Goal: Information Seeking & Learning: Learn about a topic

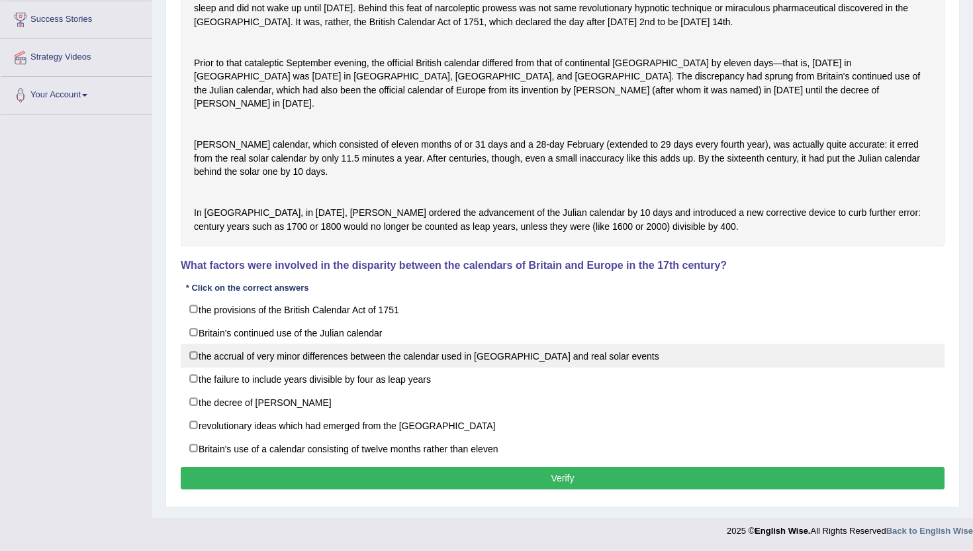
click at [270, 364] on label "the accrual of very minor differences between the calendar used in Britain and …" at bounding box center [563, 356] width 764 height 24
checkbox input "true"
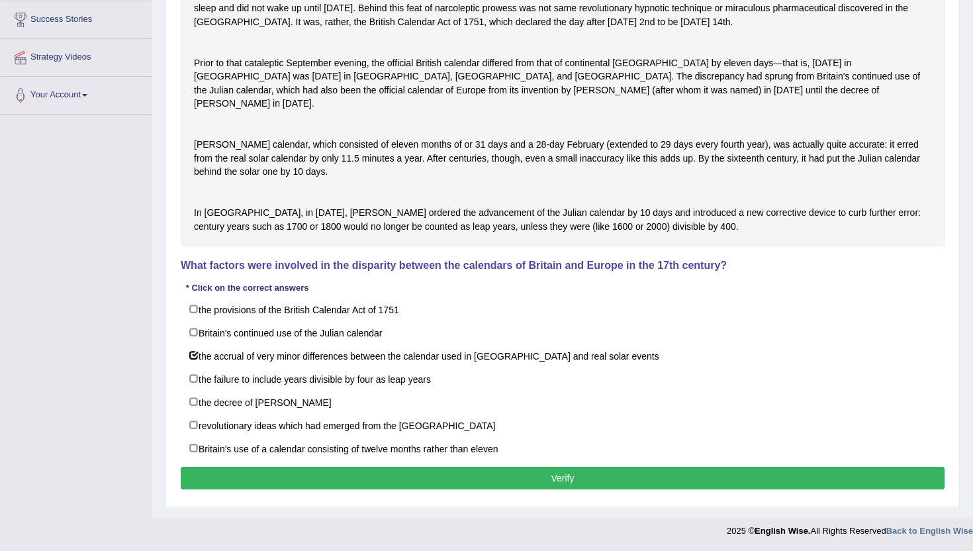
click at [288, 485] on button "Verify" at bounding box center [563, 478] width 764 height 23
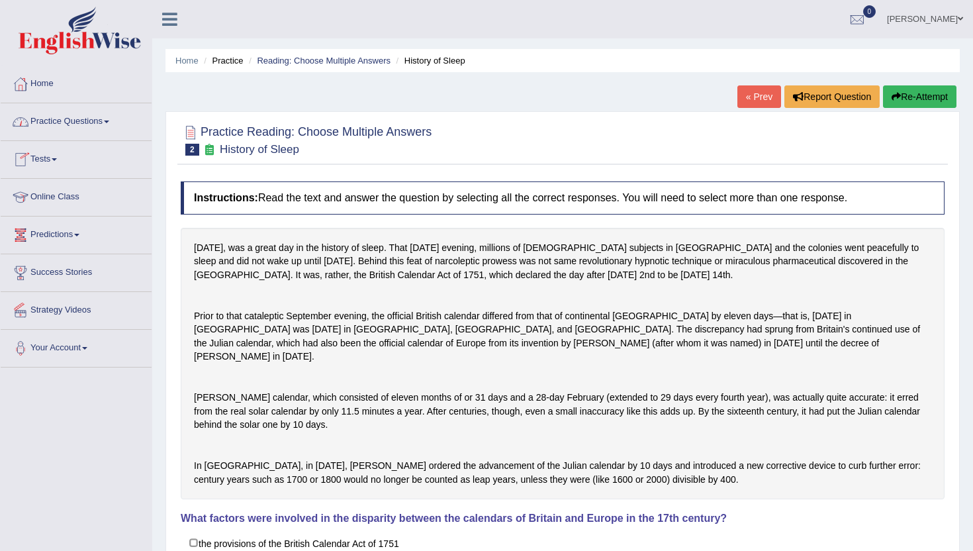
click at [79, 119] on link "Practice Questions" at bounding box center [76, 119] width 151 height 33
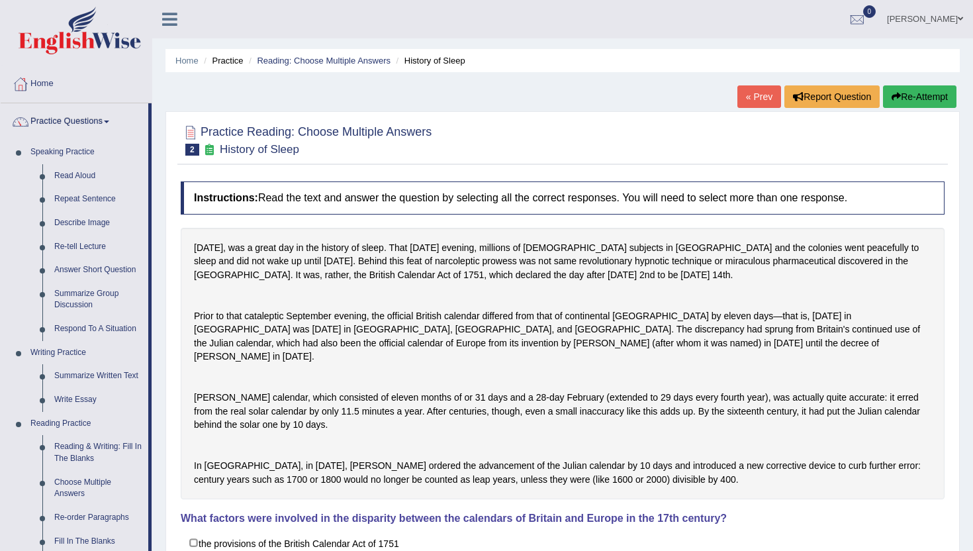
click at [164, 520] on div "Home Practice Reading: Choose Multiple Answers History of Sleep « Prev Report Q…" at bounding box center [562, 407] width 821 height 814
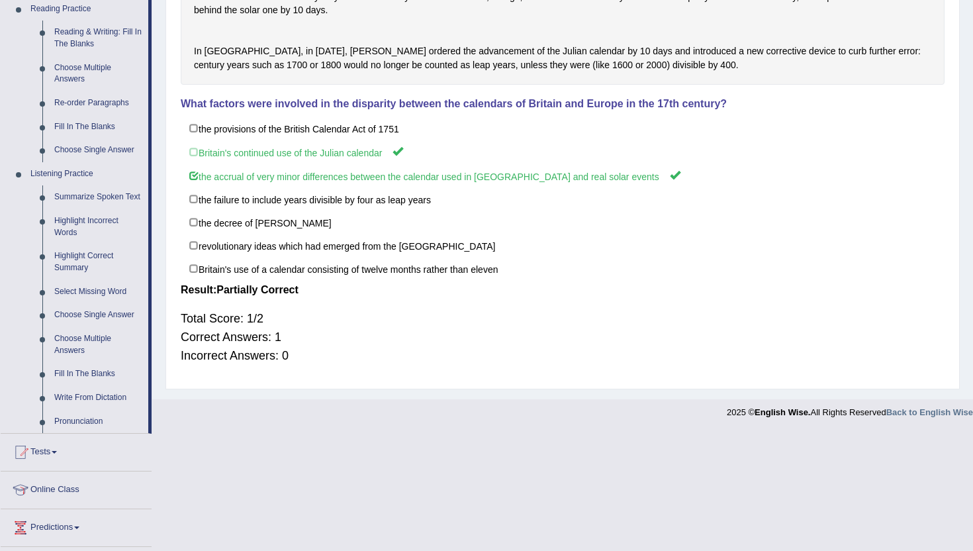
scroll to position [450, 0]
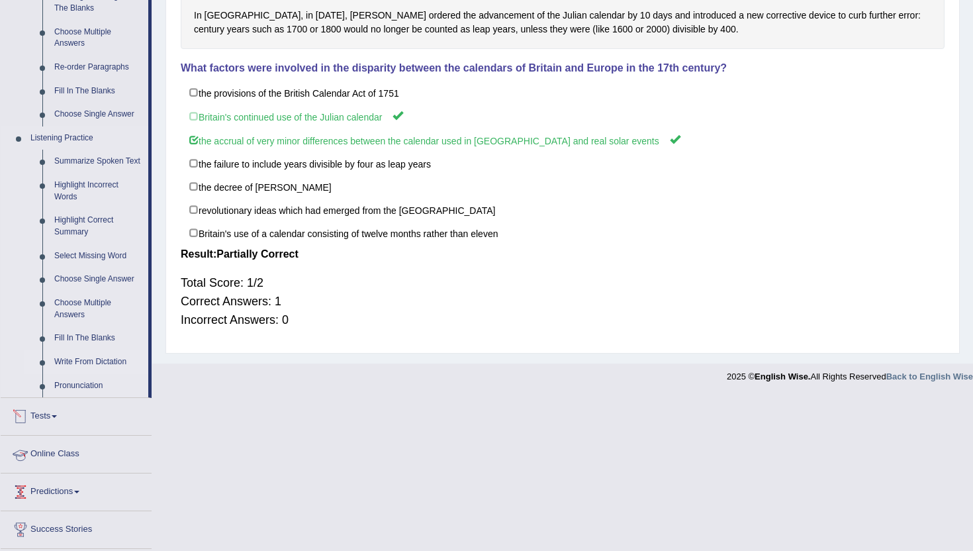
click at [105, 374] on link "Write From Dictation" at bounding box center [98, 362] width 100 height 24
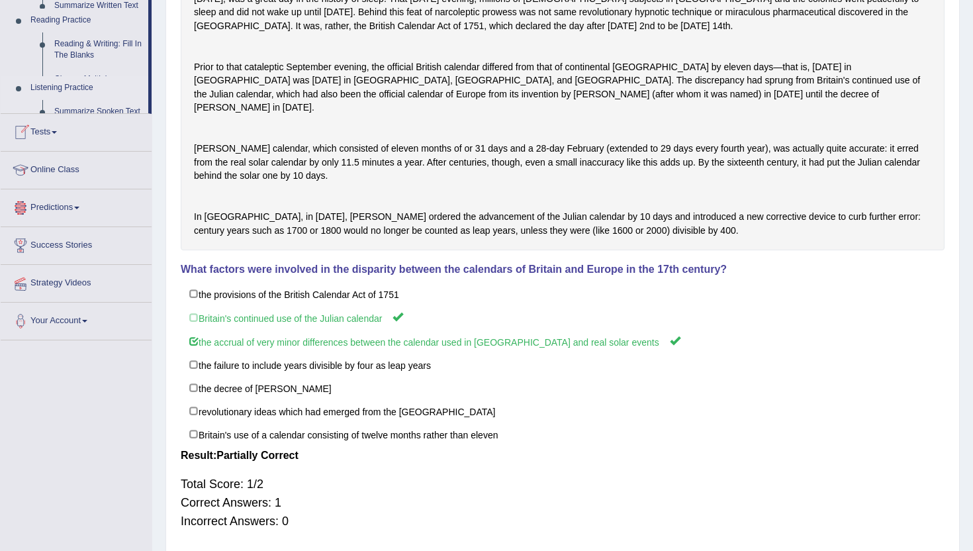
scroll to position [144, 0]
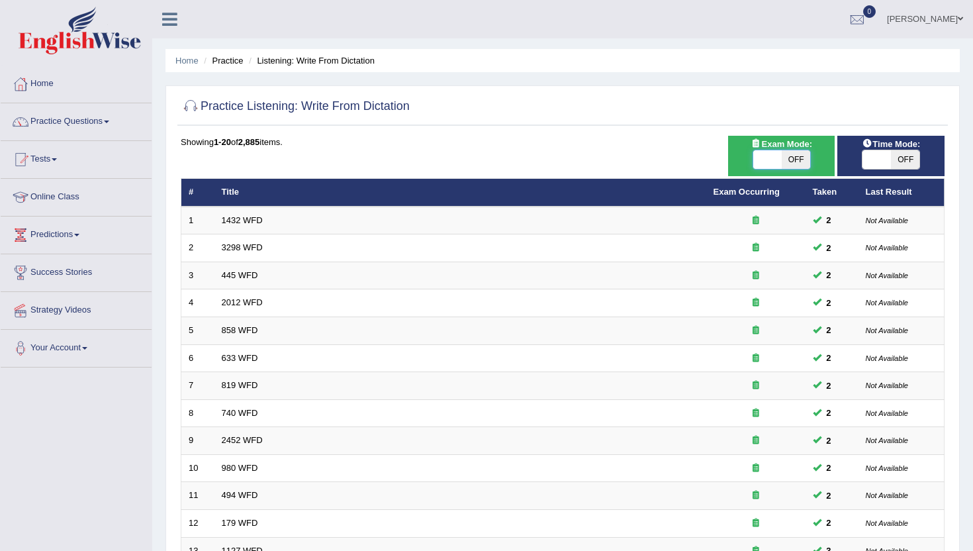
click at [766, 159] on span at bounding box center [768, 159] width 28 height 19
checkbox input "true"
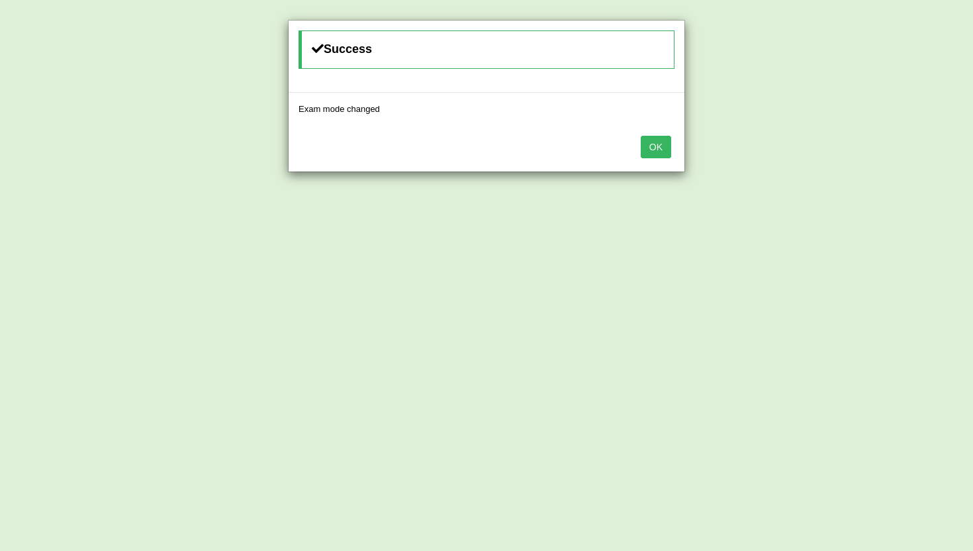
click at [656, 148] on button "OK" at bounding box center [656, 147] width 30 height 23
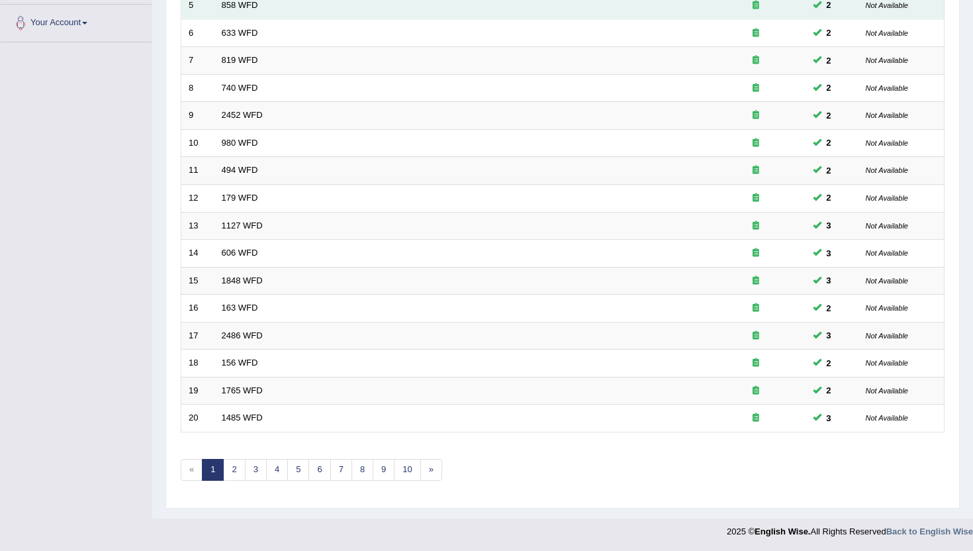
scroll to position [326, 0]
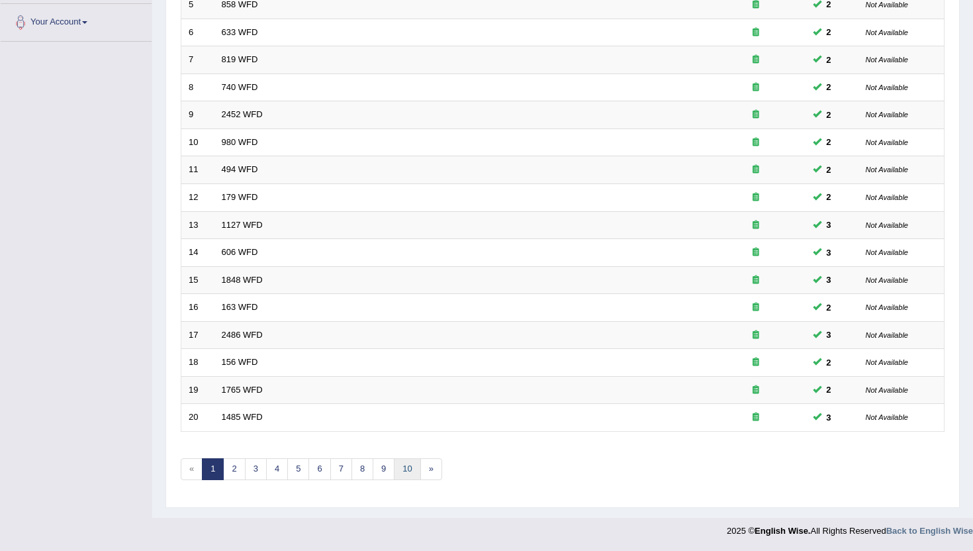
click at [398, 472] on link "10" at bounding box center [407, 469] width 26 height 22
click at [407, 468] on link "13" at bounding box center [400, 469] width 26 height 22
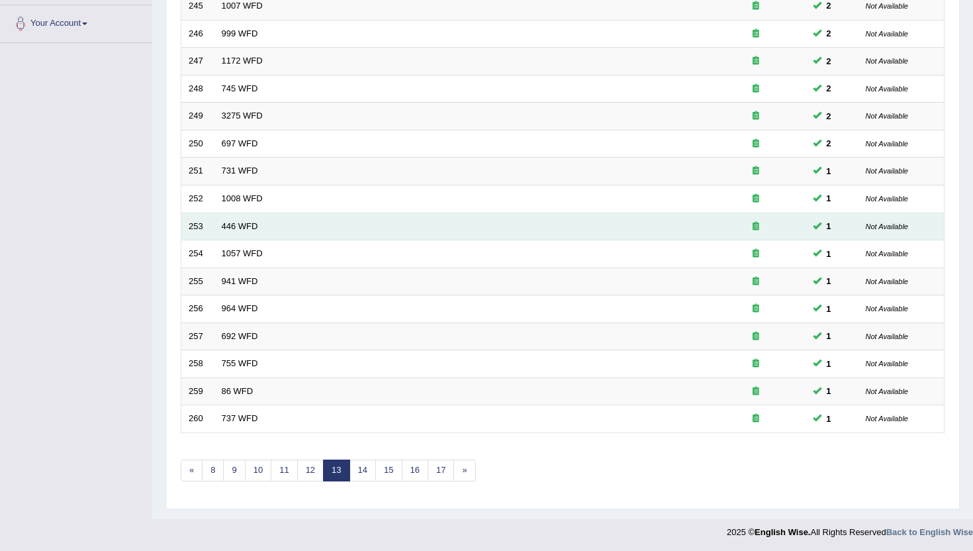
scroll to position [326, 0]
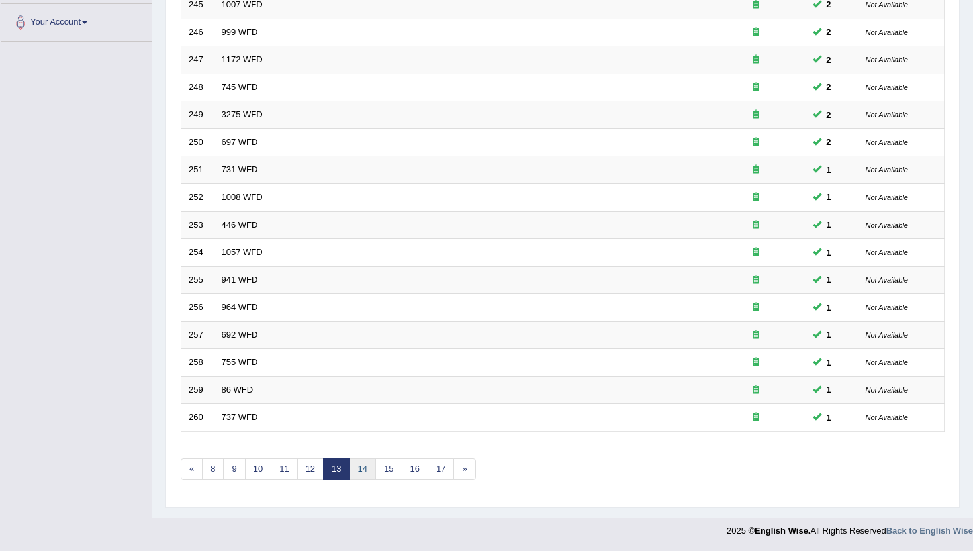
click at [366, 468] on link "14" at bounding box center [363, 469] width 26 height 22
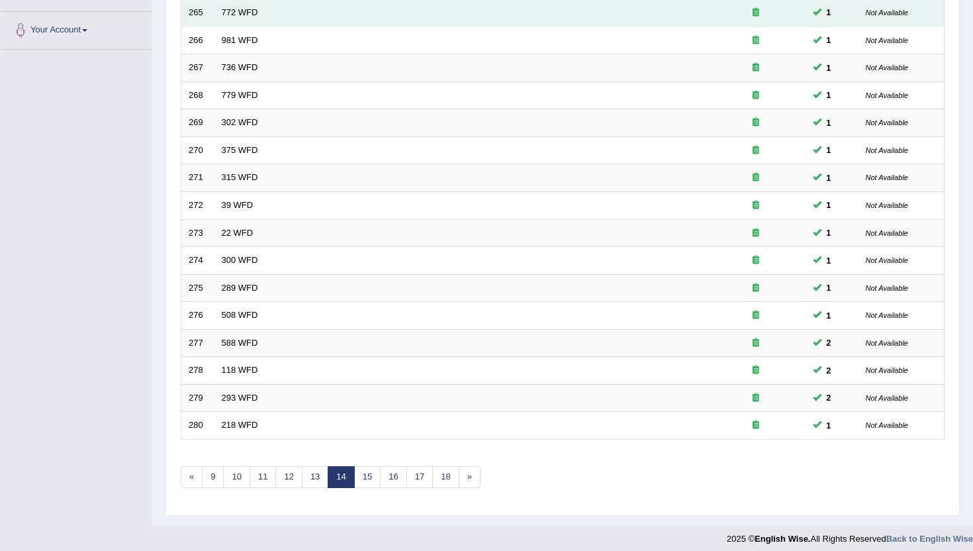
scroll to position [326, 0]
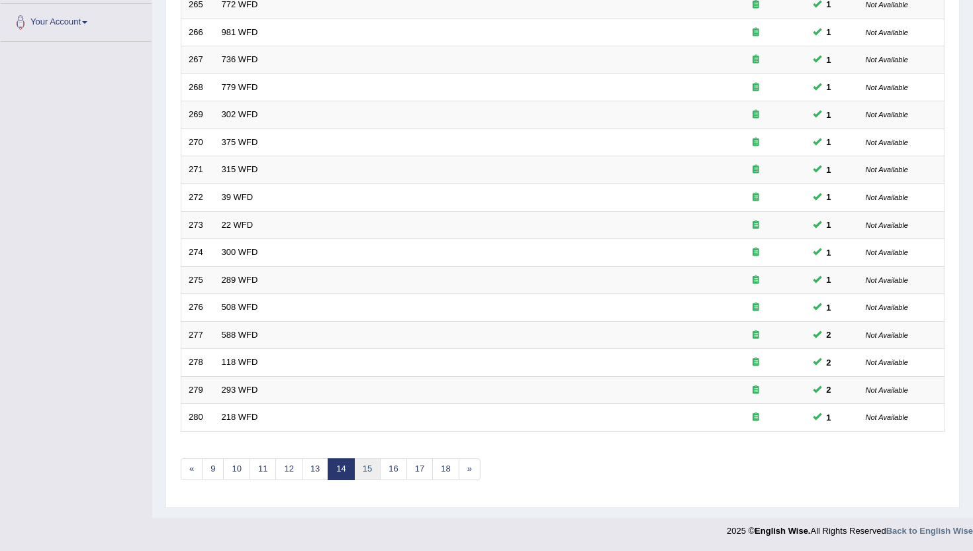
click at [375, 470] on link "15" at bounding box center [367, 469] width 26 height 22
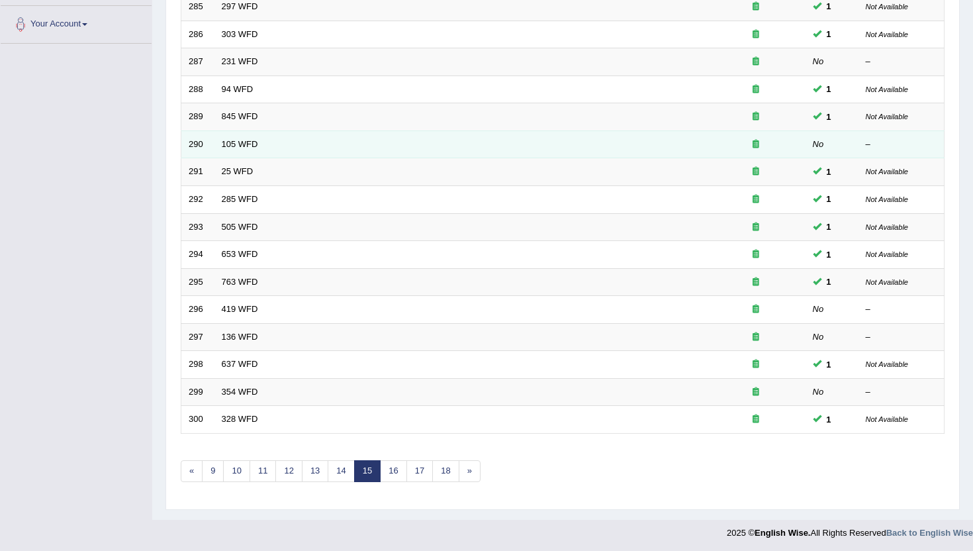
scroll to position [326, 0]
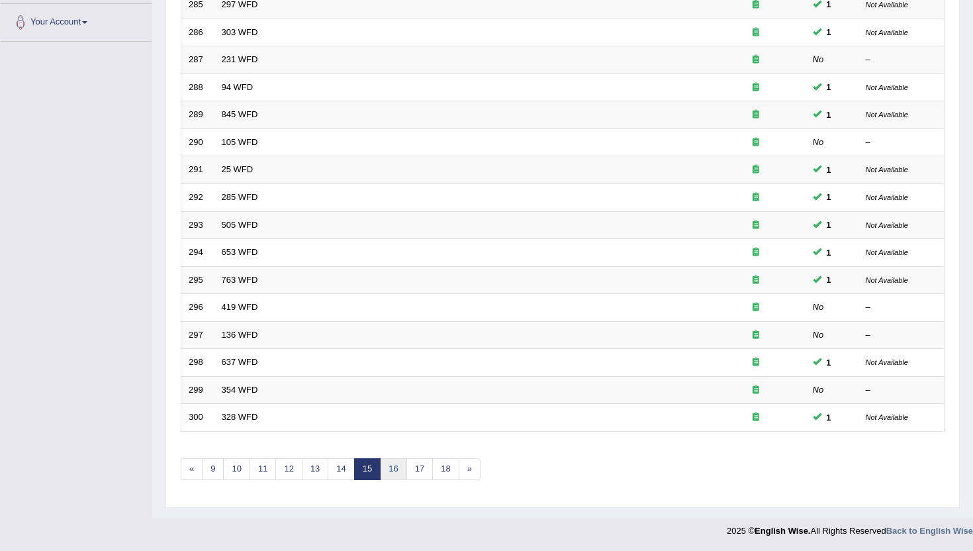
click at [391, 472] on link "16" at bounding box center [393, 469] width 26 height 22
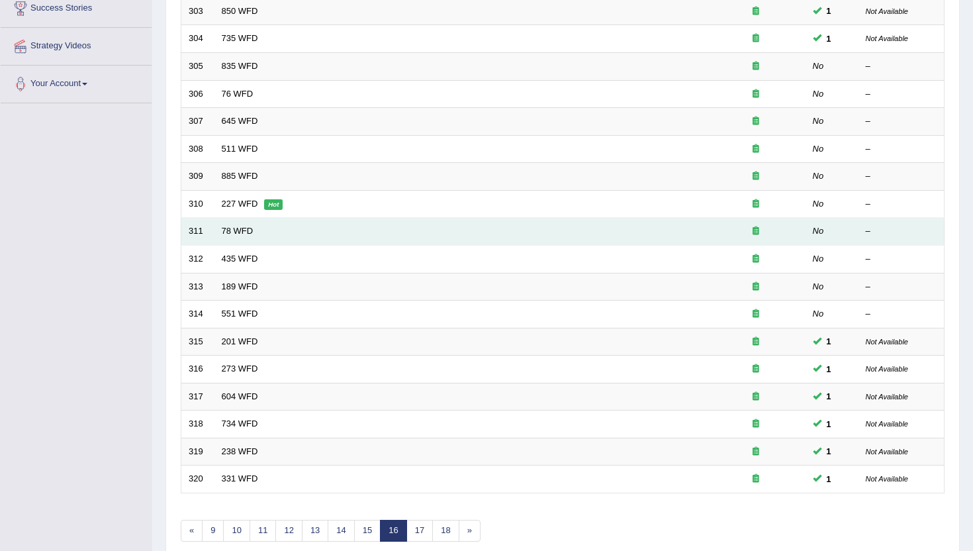
scroll to position [265, 0]
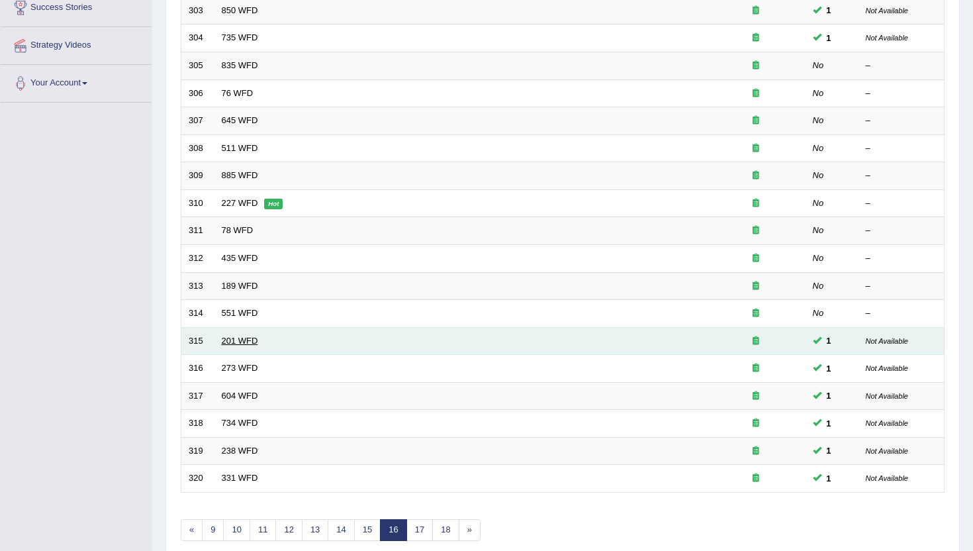
click at [229, 343] on link "201 WFD" at bounding box center [240, 341] width 36 height 10
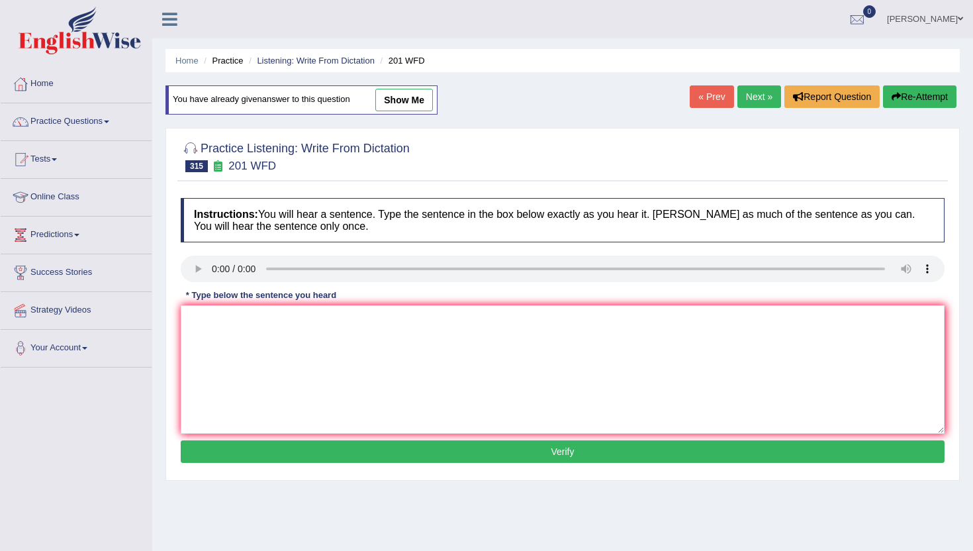
click at [700, 99] on link "« Prev" at bounding box center [712, 96] width 44 height 23
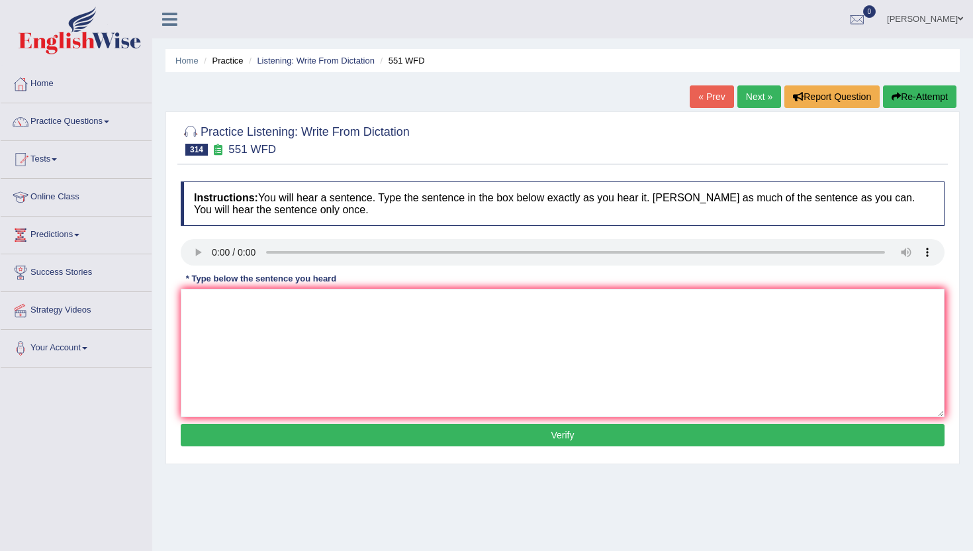
click at [748, 99] on link "Next »" at bounding box center [760, 96] width 44 height 23
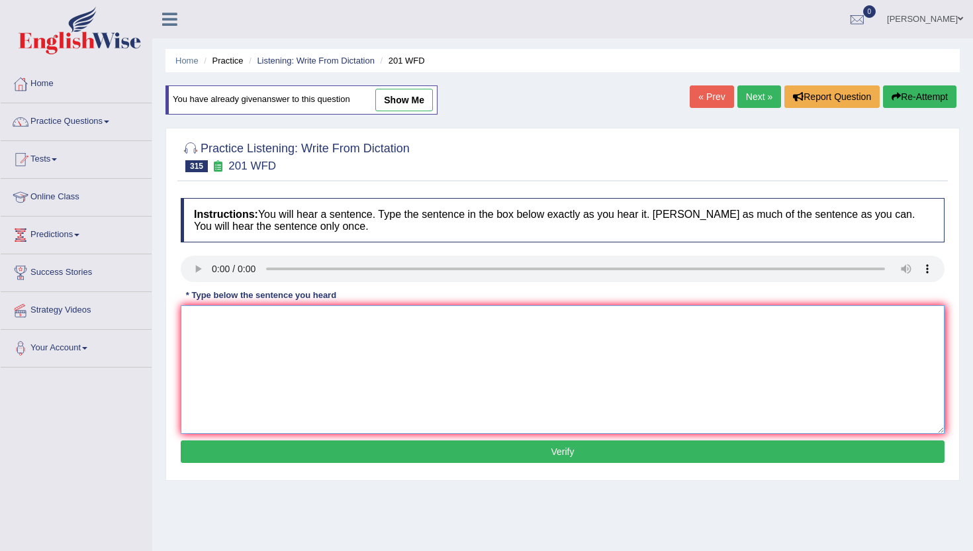
click at [266, 332] on textarea at bounding box center [563, 369] width 764 height 128
type textarea "m"
click at [264, 452] on button "Verify" at bounding box center [563, 451] width 764 height 23
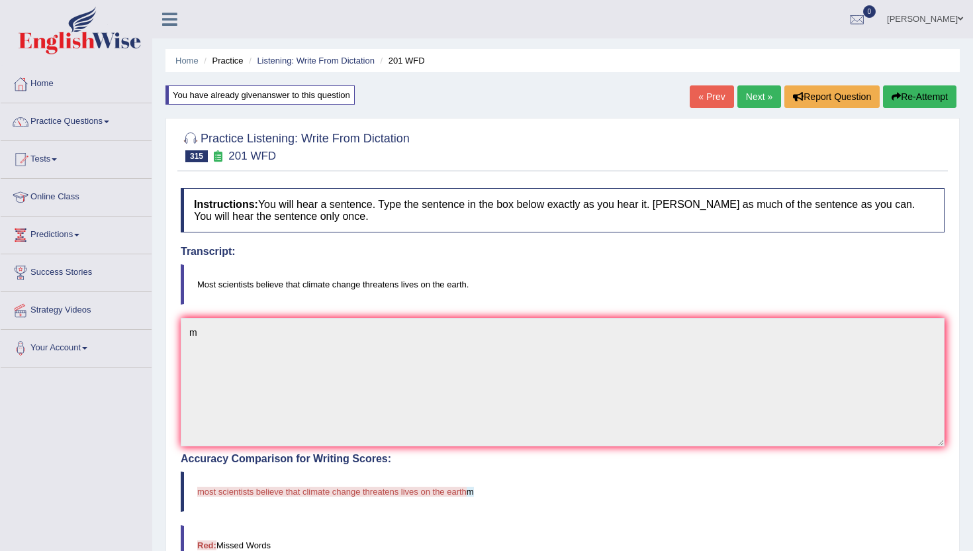
click at [711, 107] on link "« Prev" at bounding box center [712, 96] width 44 height 23
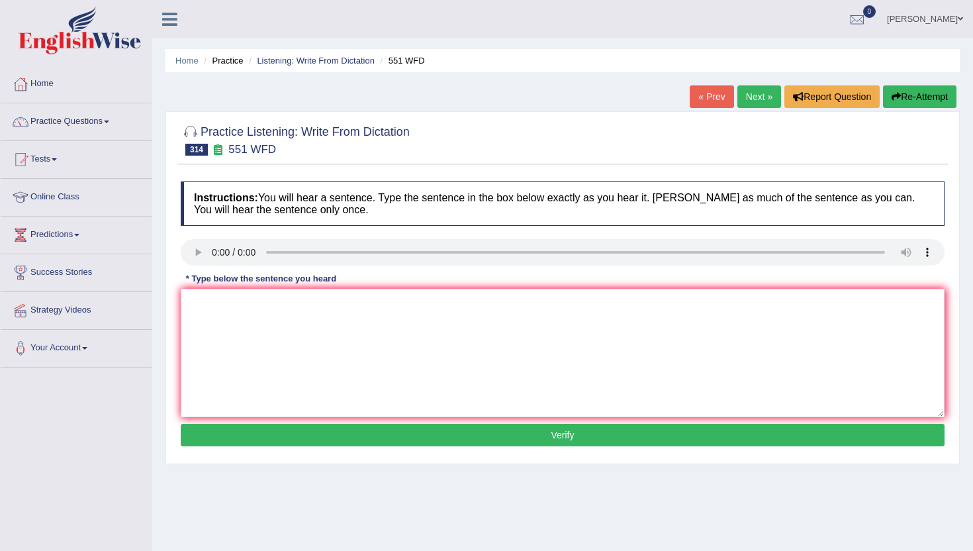
scroll to position [3, 0]
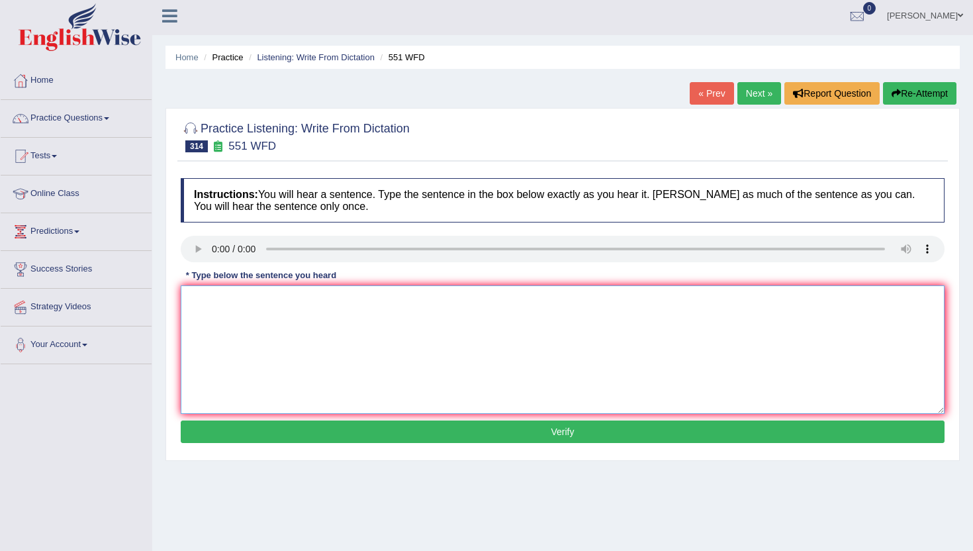
click at [265, 377] on textarea at bounding box center [563, 349] width 764 height 128
type textarea "n"
click at [259, 440] on button "Verify" at bounding box center [563, 432] width 764 height 23
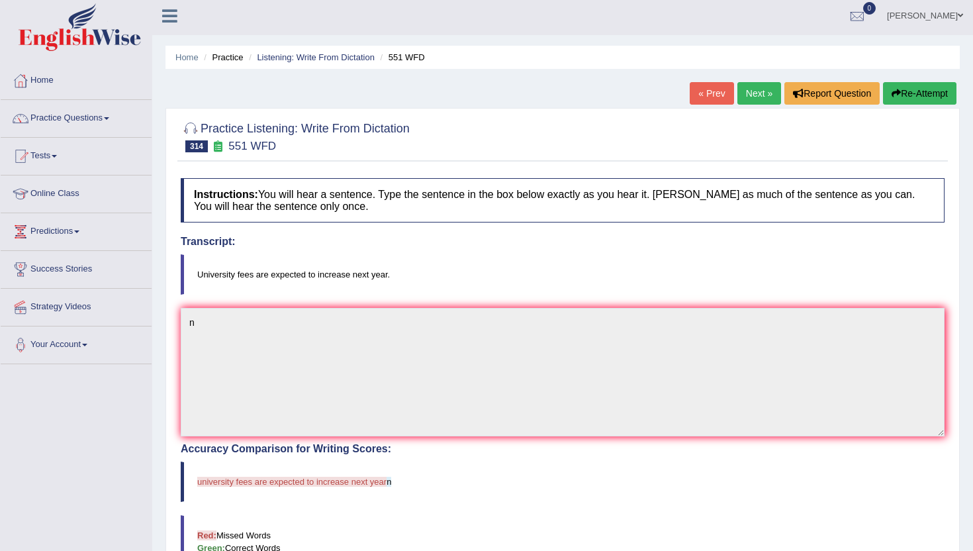
click at [713, 91] on link "« Prev" at bounding box center [712, 93] width 44 height 23
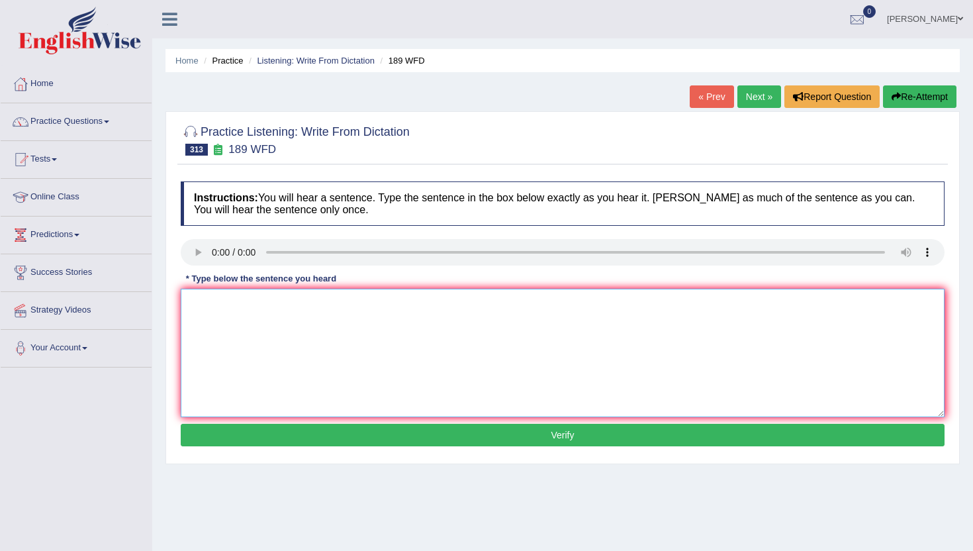
click at [234, 324] on textarea at bounding box center [563, 353] width 764 height 128
type textarea "n"
click at [237, 424] on button "Verify" at bounding box center [563, 435] width 764 height 23
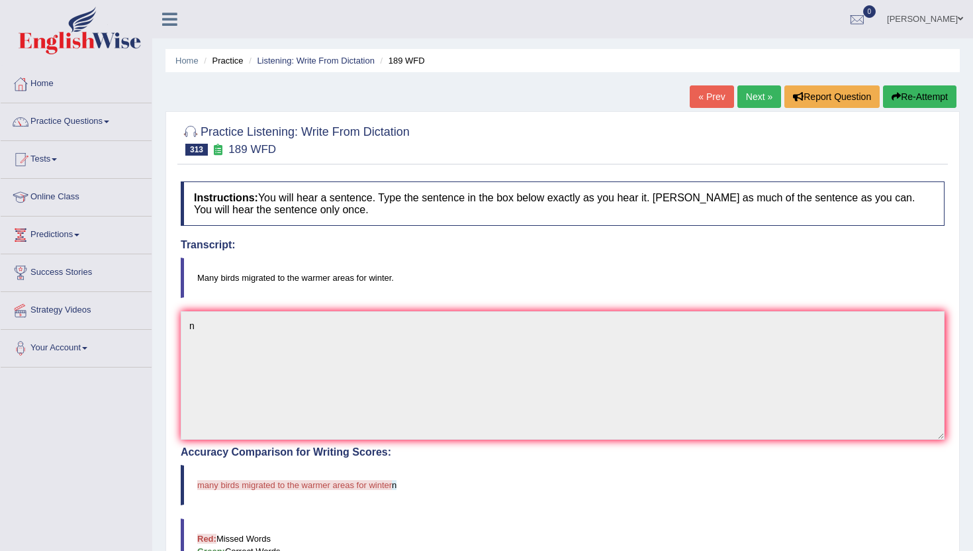
click at [723, 94] on link "« Prev" at bounding box center [712, 96] width 44 height 23
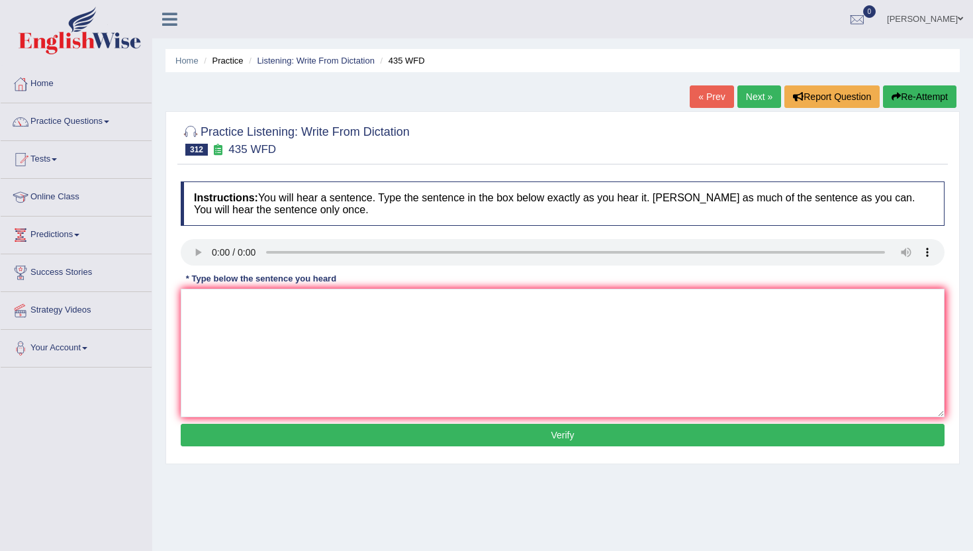
click at [208, 281] on div "* Type below the sentence you heard" at bounding box center [261, 278] width 161 height 13
click at [221, 309] on textarea at bounding box center [563, 353] width 764 height 128
type textarea "mn"
click at [223, 441] on button "Verify" at bounding box center [563, 435] width 764 height 23
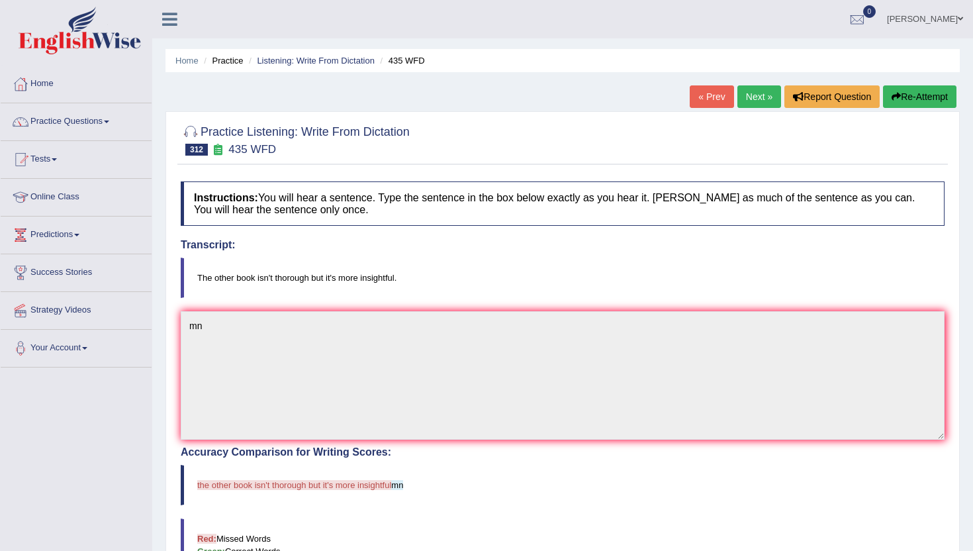
click at [696, 93] on link "« Prev" at bounding box center [712, 96] width 44 height 23
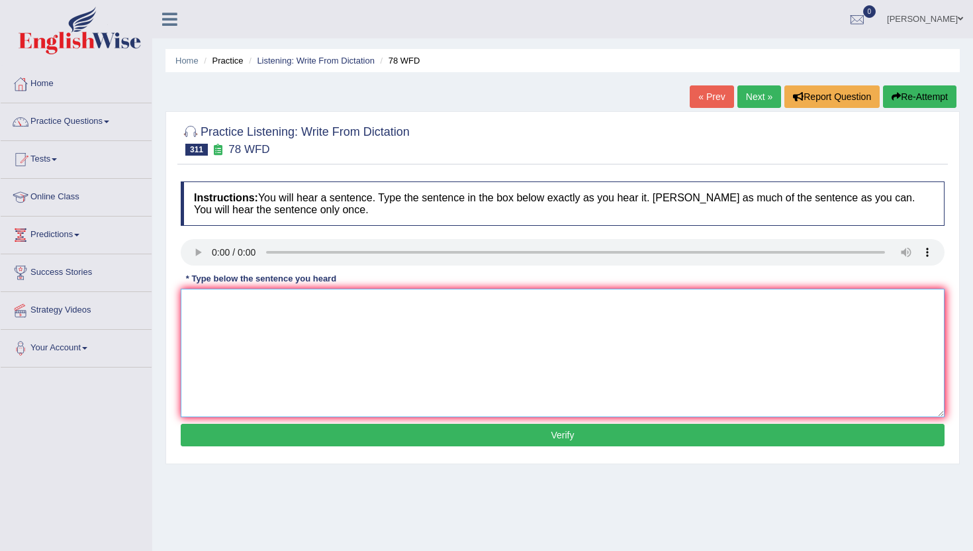
click at [241, 377] on textarea at bounding box center [563, 353] width 764 height 128
type textarea "n"
click at [236, 436] on button "Verify" at bounding box center [563, 435] width 764 height 23
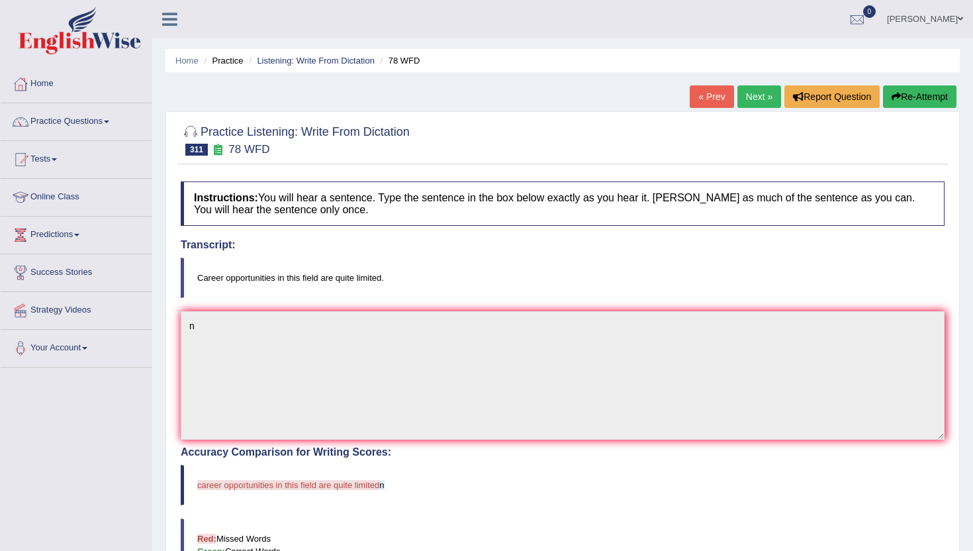
click at [709, 95] on link "« Prev" at bounding box center [712, 96] width 44 height 23
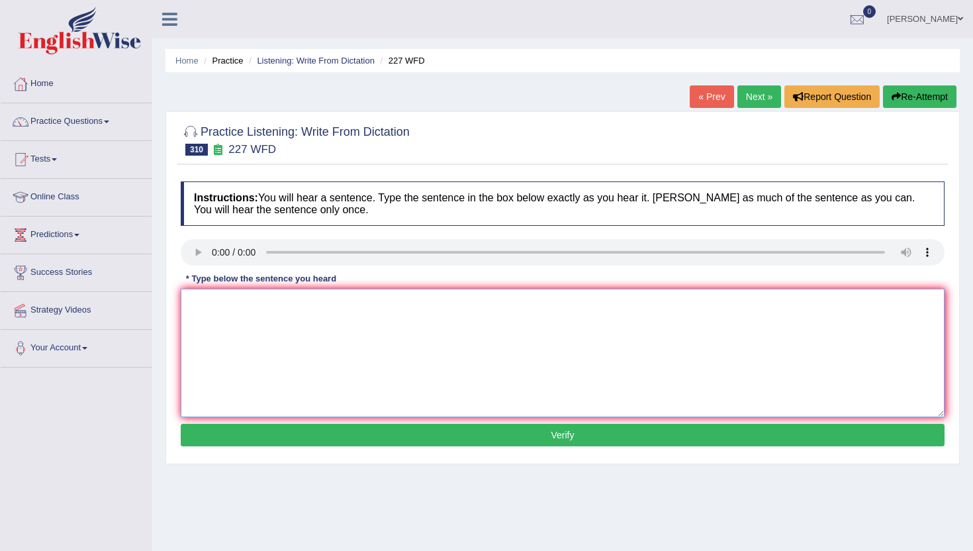
click at [266, 344] on textarea at bounding box center [563, 353] width 764 height 128
type textarea "m"
click at [281, 430] on button "Verify" at bounding box center [563, 435] width 764 height 23
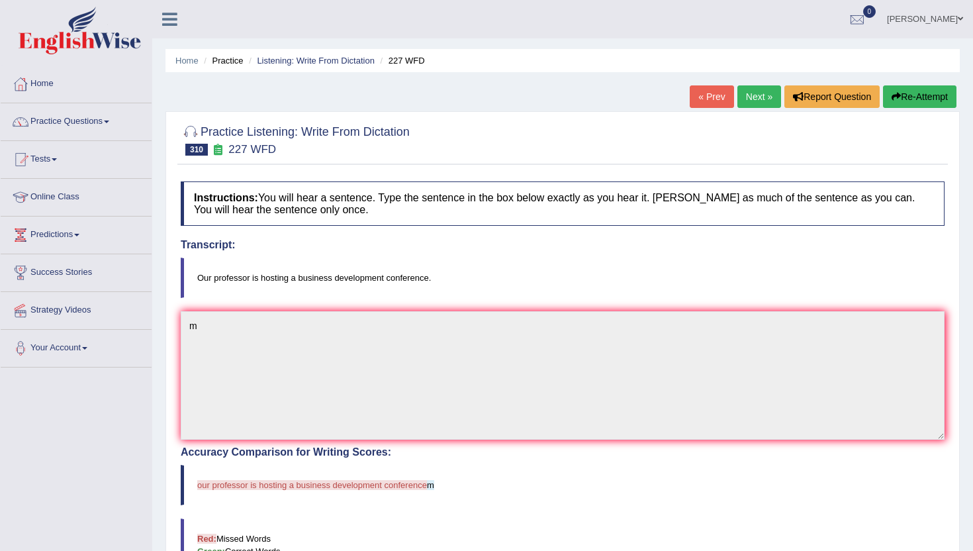
click at [695, 94] on link "« Prev" at bounding box center [712, 96] width 44 height 23
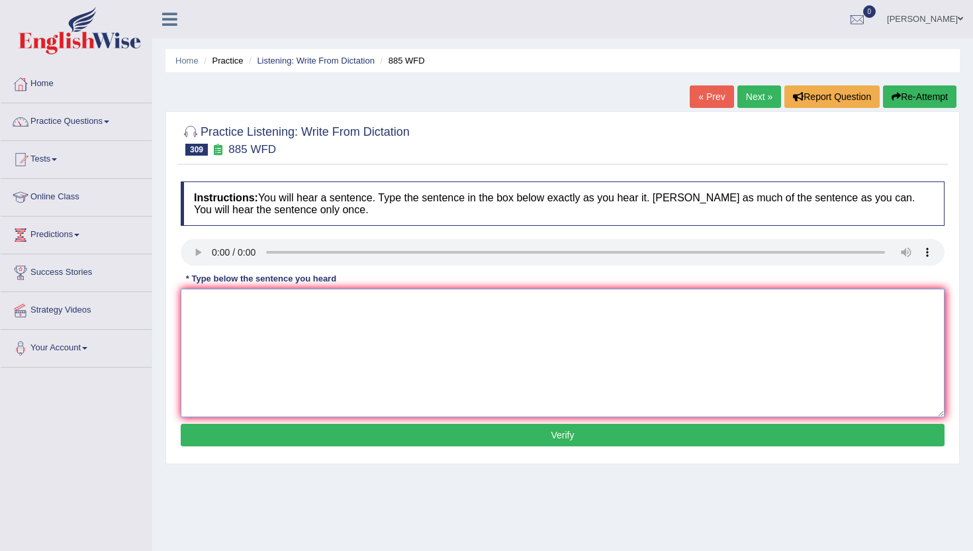
click at [234, 364] on textarea at bounding box center [563, 353] width 764 height 128
type textarea "n"
click at [240, 438] on button "Verify" at bounding box center [563, 435] width 764 height 23
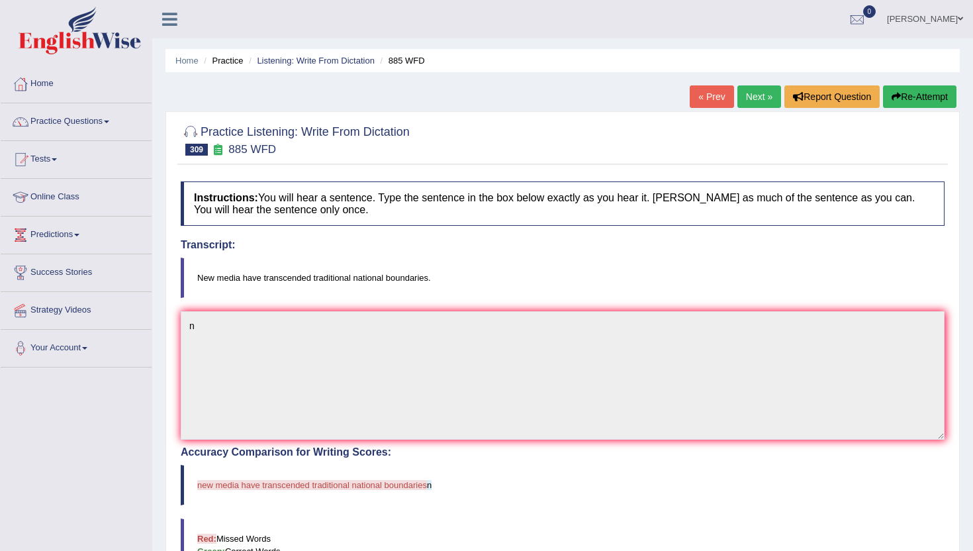
click at [705, 102] on link "« Prev" at bounding box center [712, 96] width 44 height 23
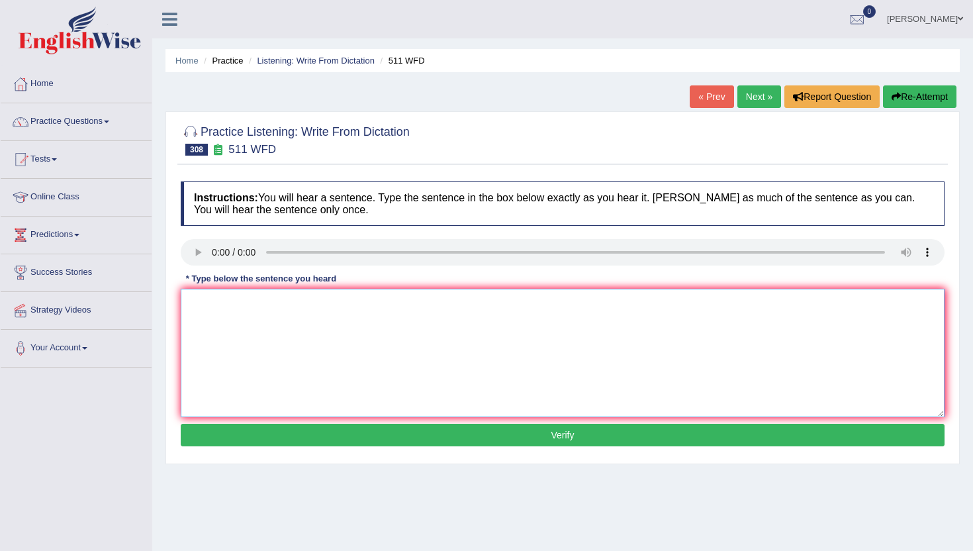
click at [233, 397] on textarea at bounding box center [563, 353] width 764 height 128
type textarea "n"
click at [244, 444] on button "Verify" at bounding box center [563, 435] width 764 height 23
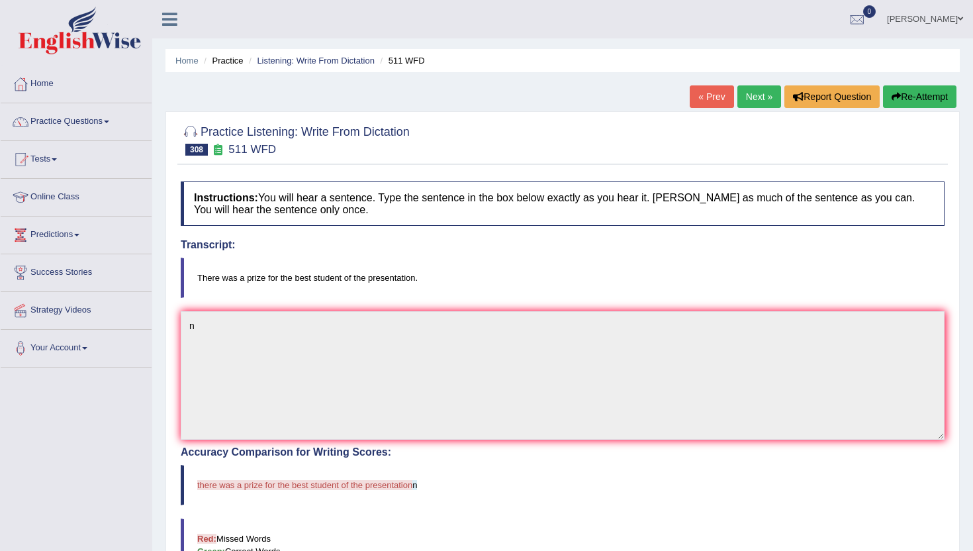
click at [707, 89] on link "« Prev" at bounding box center [712, 96] width 44 height 23
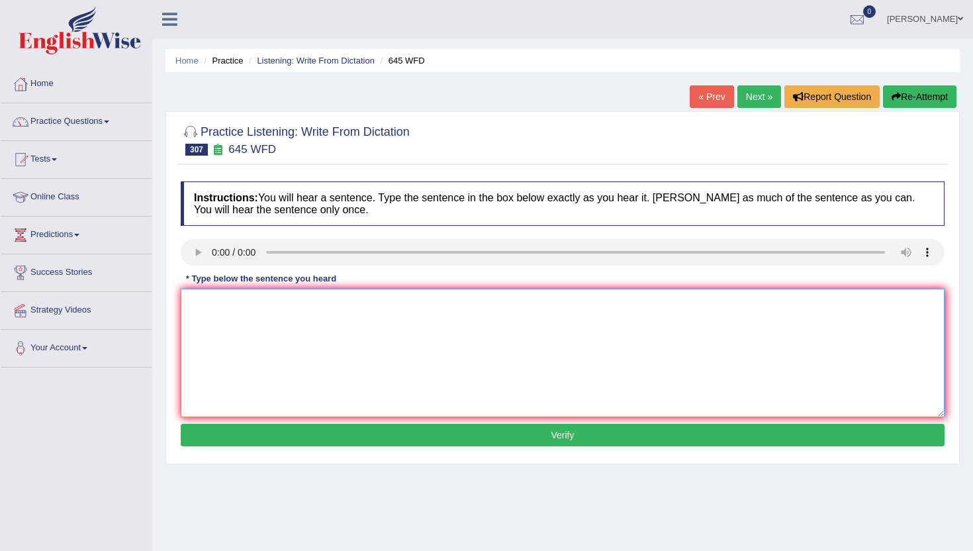
click at [235, 339] on textarea at bounding box center [563, 353] width 764 height 128
type textarea "n"
click at [240, 434] on button "Verify" at bounding box center [563, 435] width 764 height 23
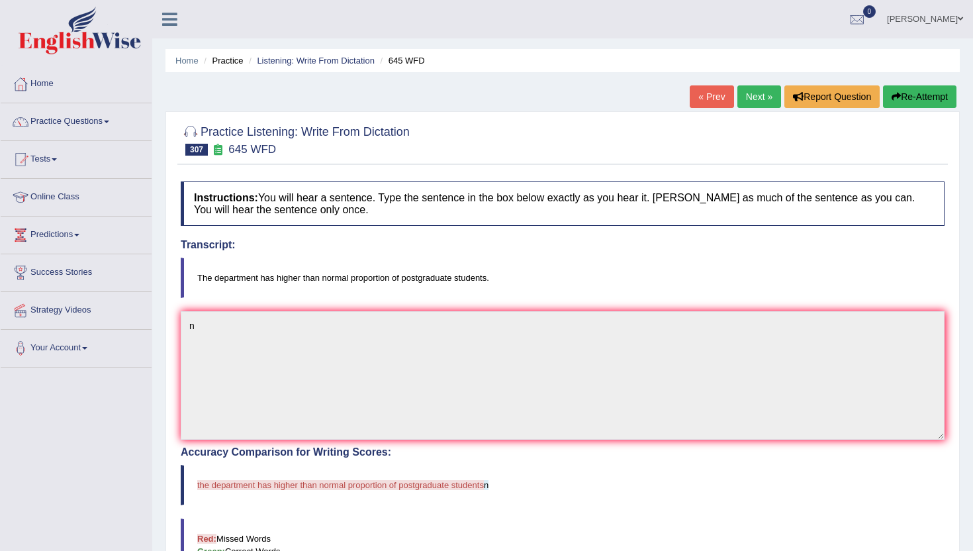
click at [709, 95] on link "« Prev" at bounding box center [712, 96] width 44 height 23
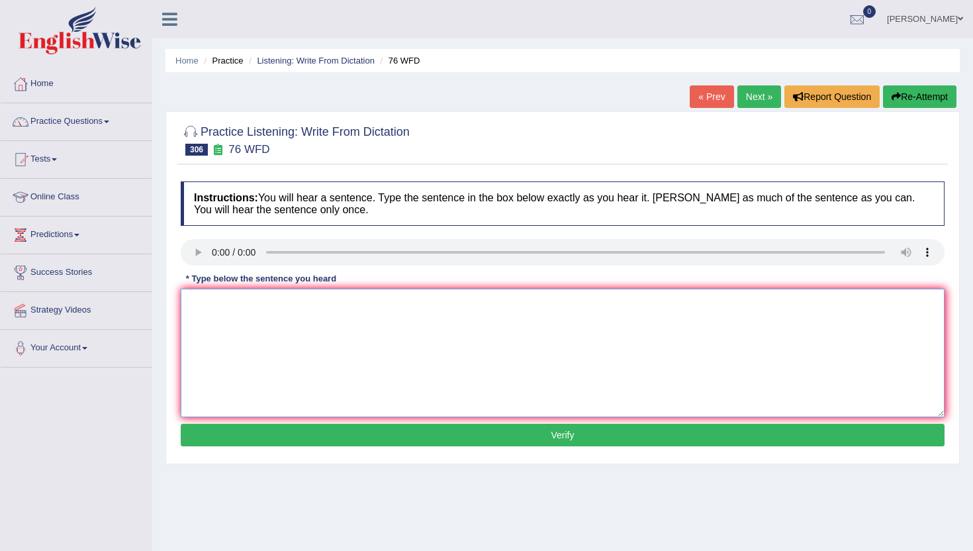
click at [294, 396] on textarea at bounding box center [563, 353] width 764 height 128
type textarea "m"
click at [275, 438] on button "Verify" at bounding box center [563, 435] width 764 height 23
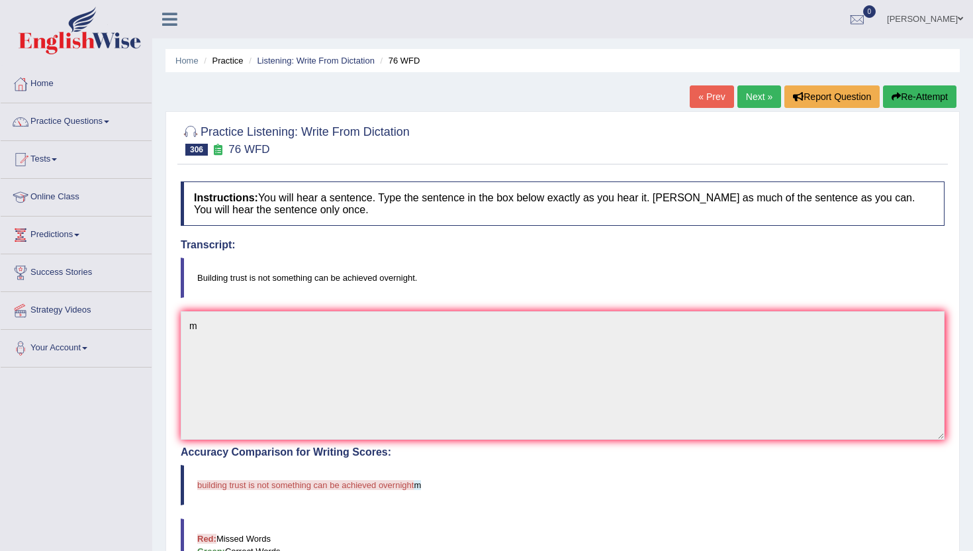
click at [699, 95] on link "« Prev" at bounding box center [712, 96] width 44 height 23
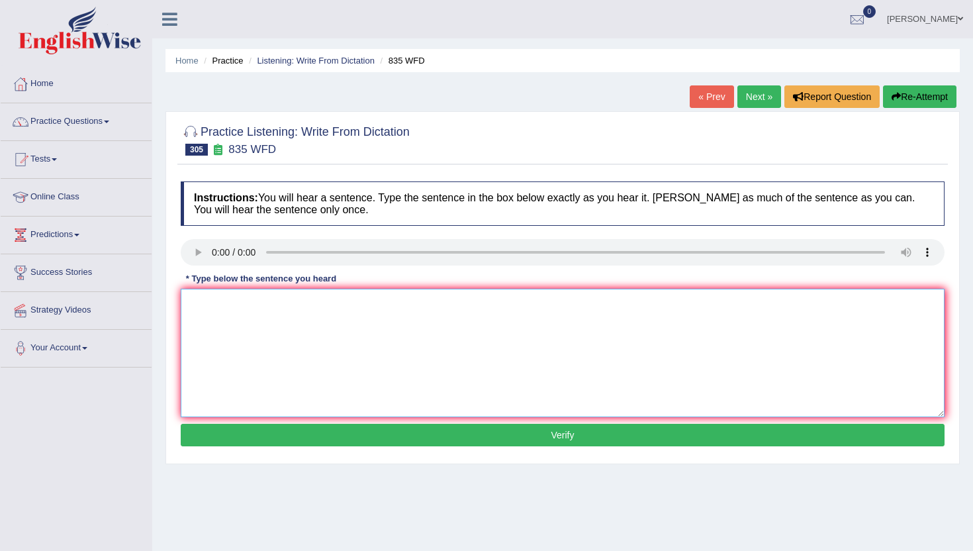
click at [218, 299] on textarea at bounding box center [563, 353] width 764 height 128
type textarea "m"
click at [242, 419] on div "Instructions: You will hear a sentence. Type the sentence in the box below exac…" at bounding box center [562, 316] width 771 height 282
click at [243, 432] on button "Verify" at bounding box center [563, 435] width 764 height 23
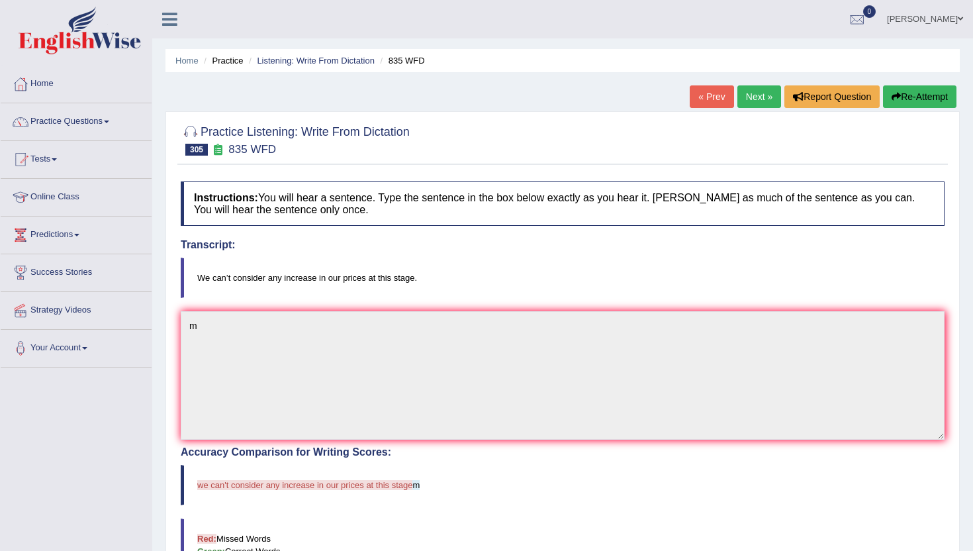
click at [693, 99] on link "« Prev" at bounding box center [712, 96] width 44 height 23
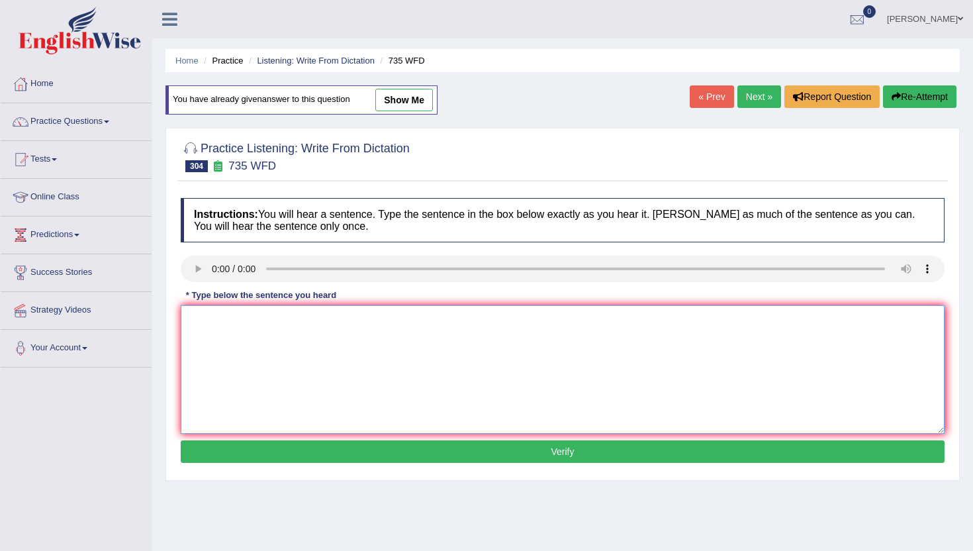
click at [209, 319] on textarea at bounding box center [563, 369] width 764 height 128
type textarea "m"
click at [230, 455] on button "Verify" at bounding box center [563, 451] width 764 height 23
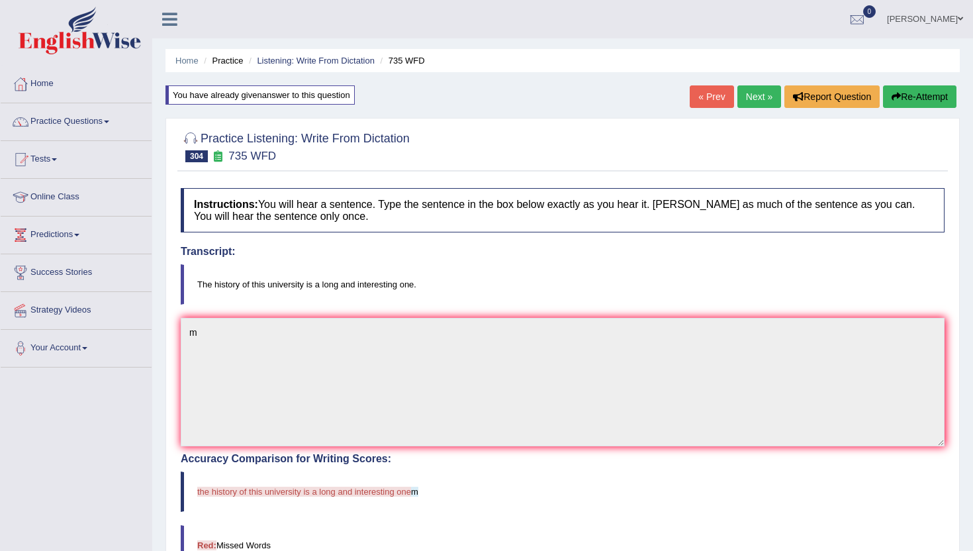
click at [713, 97] on link "« Prev" at bounding box center [712, 96] width 44 height 23
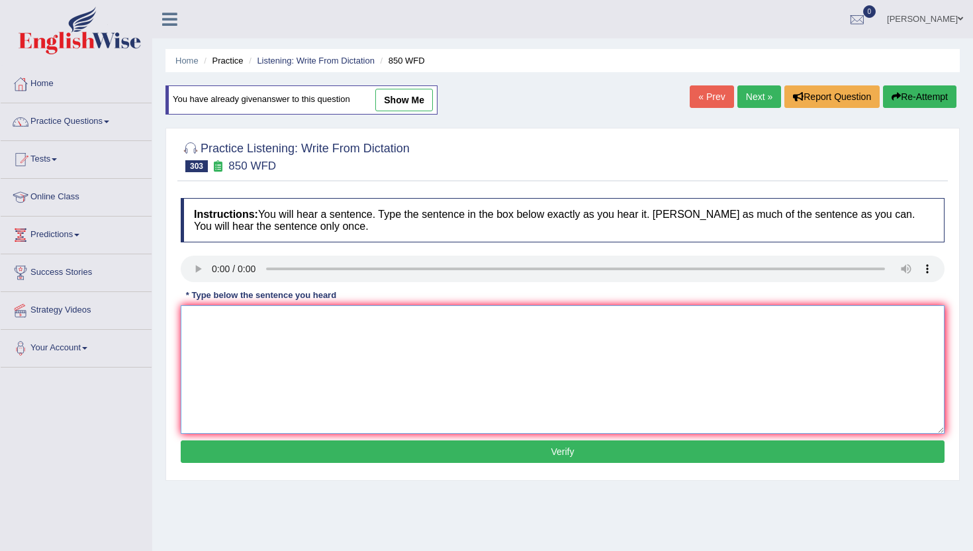
click at [228, 361] on textarea at bounding box center [563, 369] width 764 height 128
type textarea "m"
click at [230, 448] on button "Verify" at bounding box center [563, 451] width 764 height 23
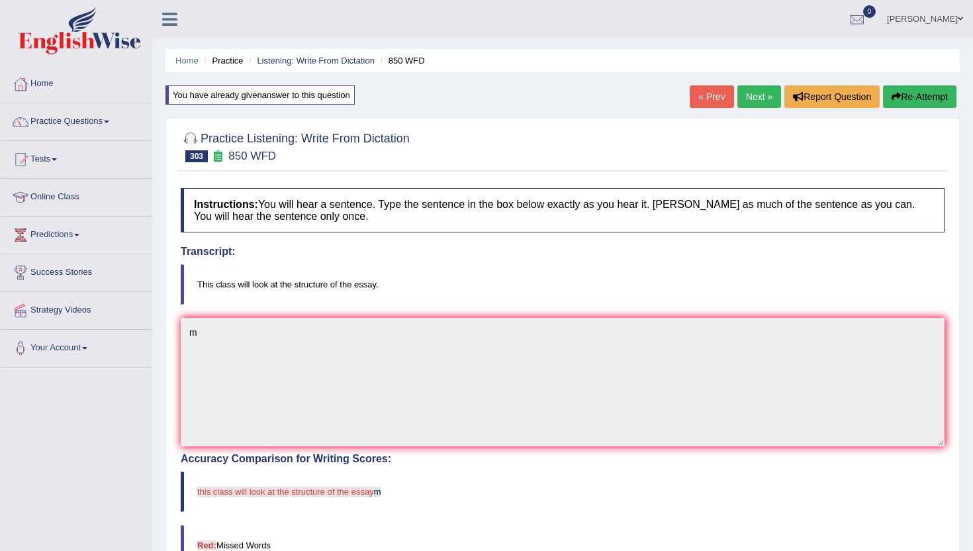
click at [711, 99] on link "« Prev" at bounding box center [712, 96] width 44 height 23
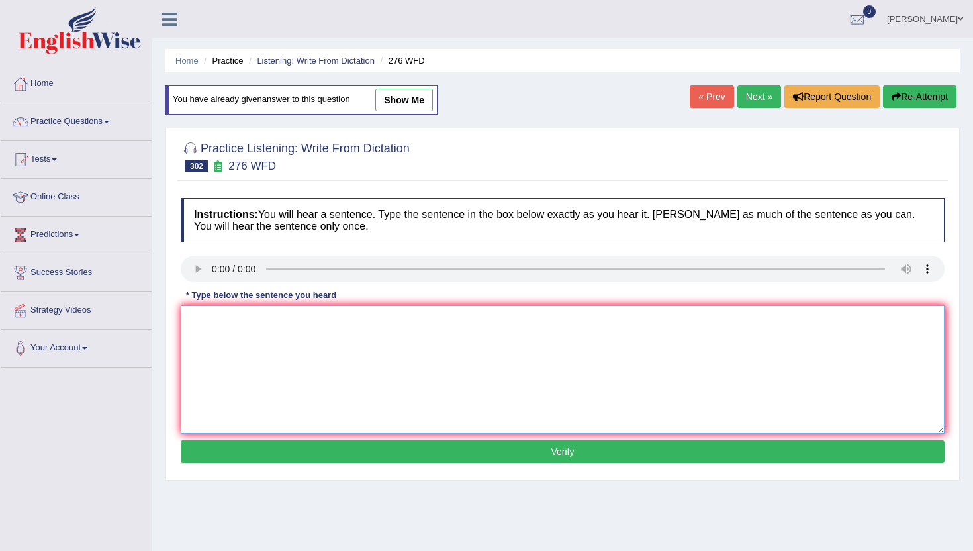
click at [261, 427] on textarea at bounding box center [563, 369] width 764 height 128
type textarea "m"
click at [272, 454] on button "Verify" at bounding box center [563, 451] width 764 height 23
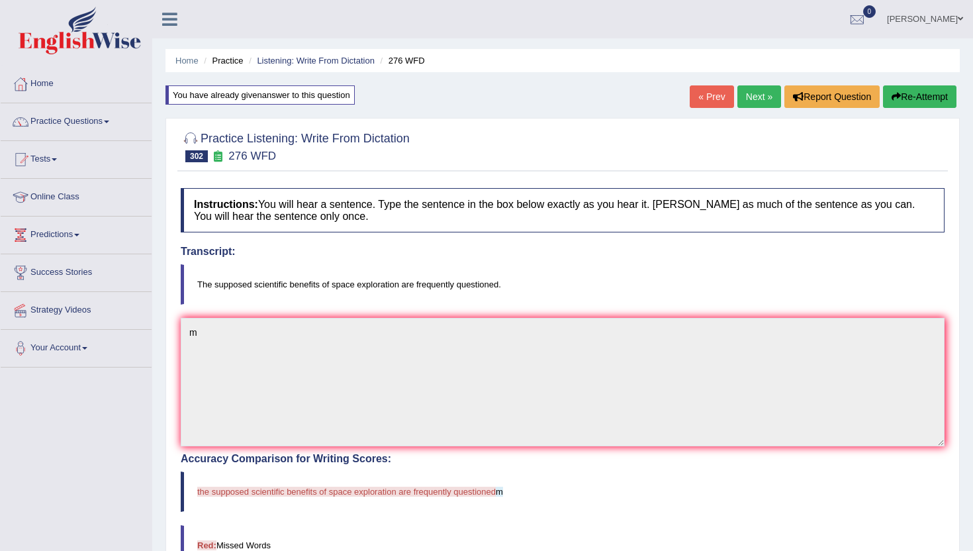
click at [708, 99] on link "« Prev" at bounding box center [712, 96] width 44 height 23
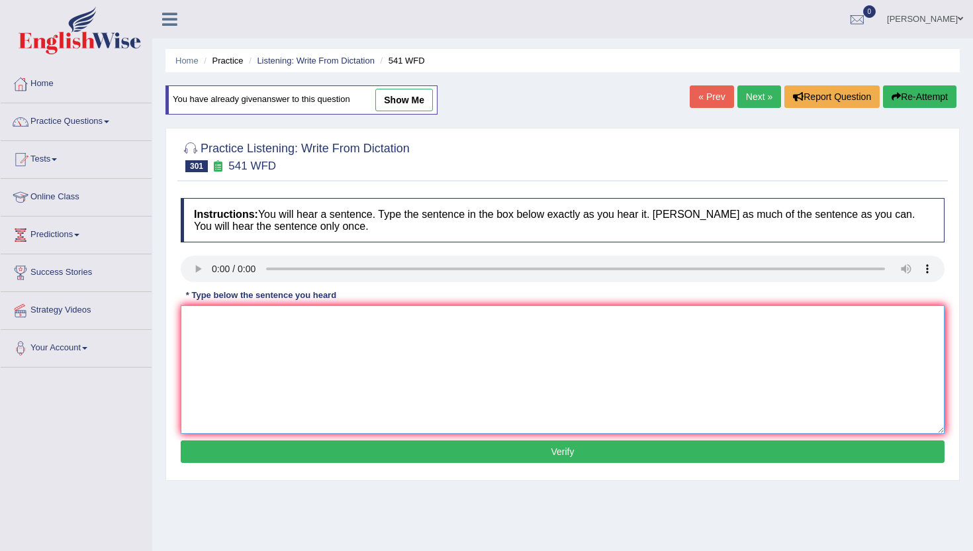
click at [244, 370] on textarea at bounding box center [563, 369] width 764 height 128
type textarea "m"
click at [231, 452] on button "Verify" at bounding box center [563, 451] width 764 height 23
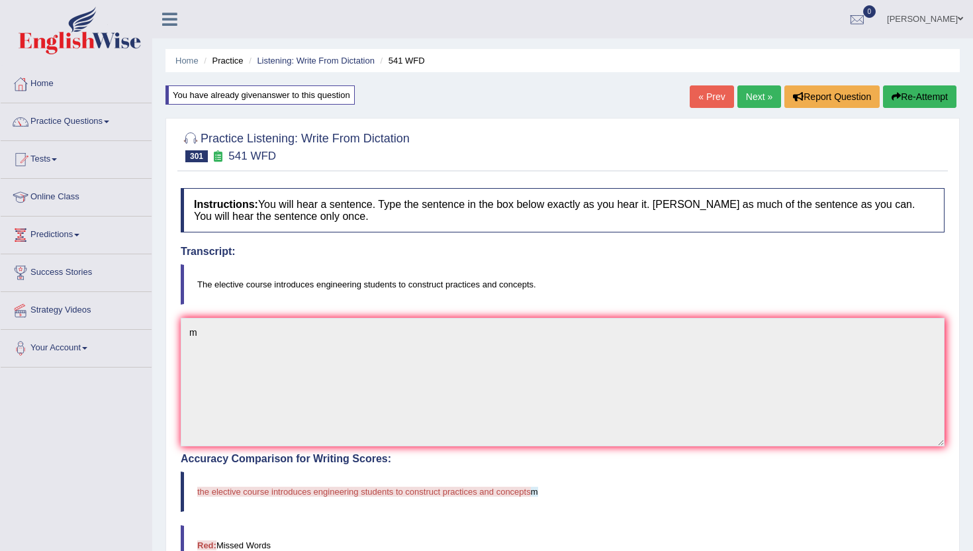
click at [703, 105] on link "« Prev" at bounding box center [712, 96] width 44 height 23
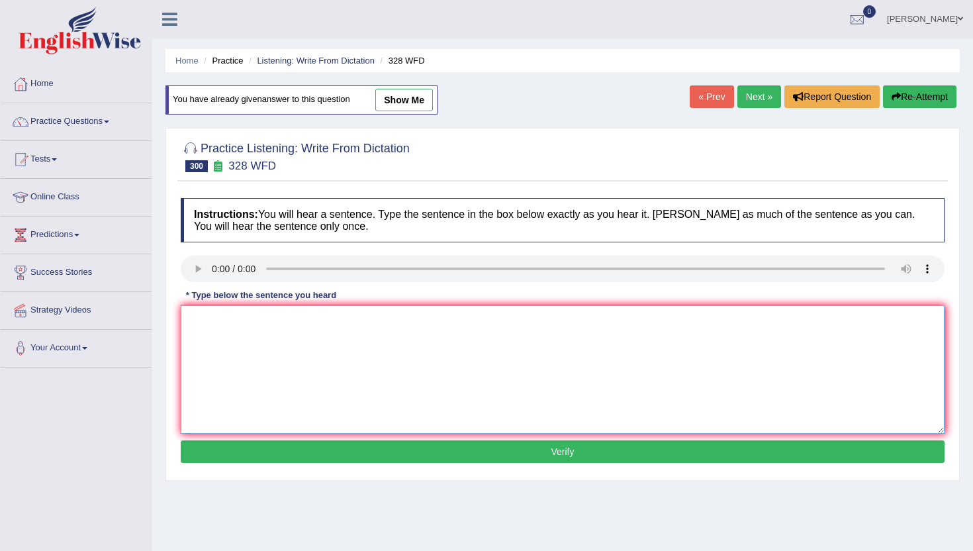
click at [227, 357] on textarea at bounding box center [563, 369] width 764 height 128
type textarea "m"
click at [222, 445] on button "Verify" at bounding box center [563, 451] width 764 height 23
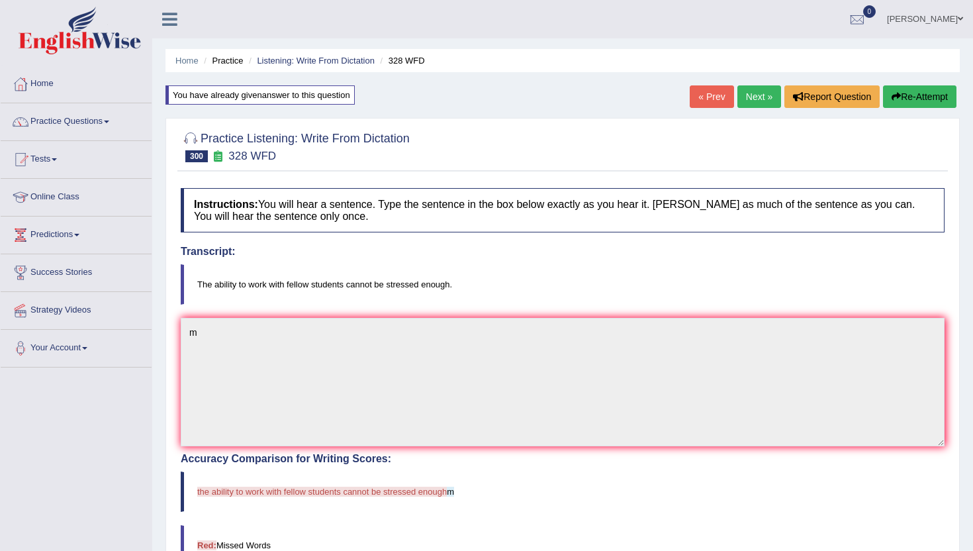
click at [719, 88] on link "« Prev" at bounding box center [712, 96] width 44 height 23
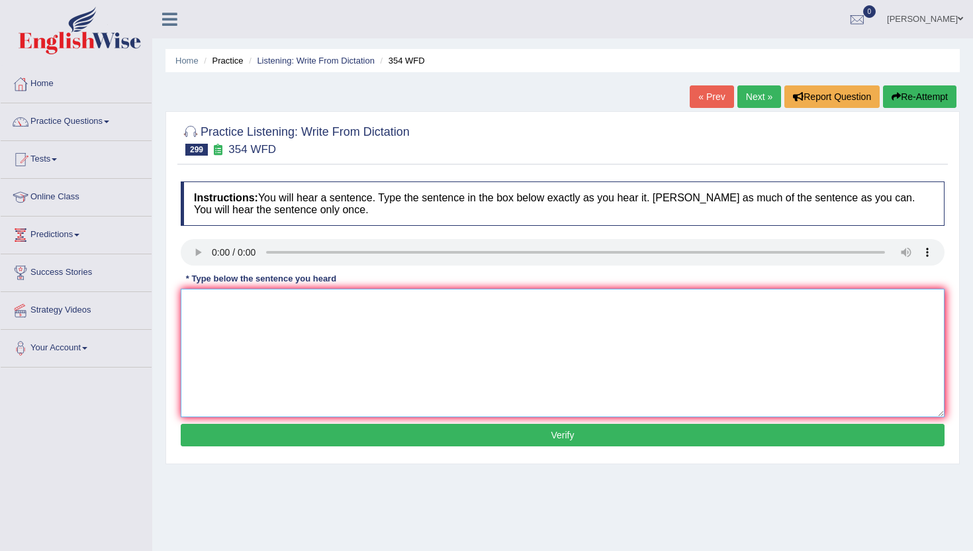
click at [198, 381] on textarea at bounding box center [563, 353] width 764 height 128
type textarea "nm"
click at [219, 432] on button "Verify" at bounding box center [563, 435] width 764 height 23
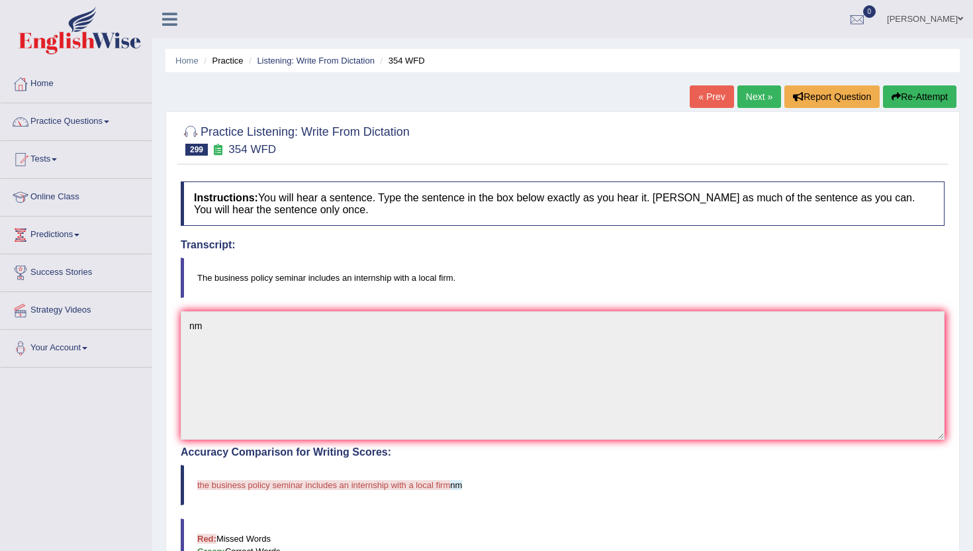
click at [722, 88] on link "« Prev" at bounding box center [712, 96] width 44 height 23
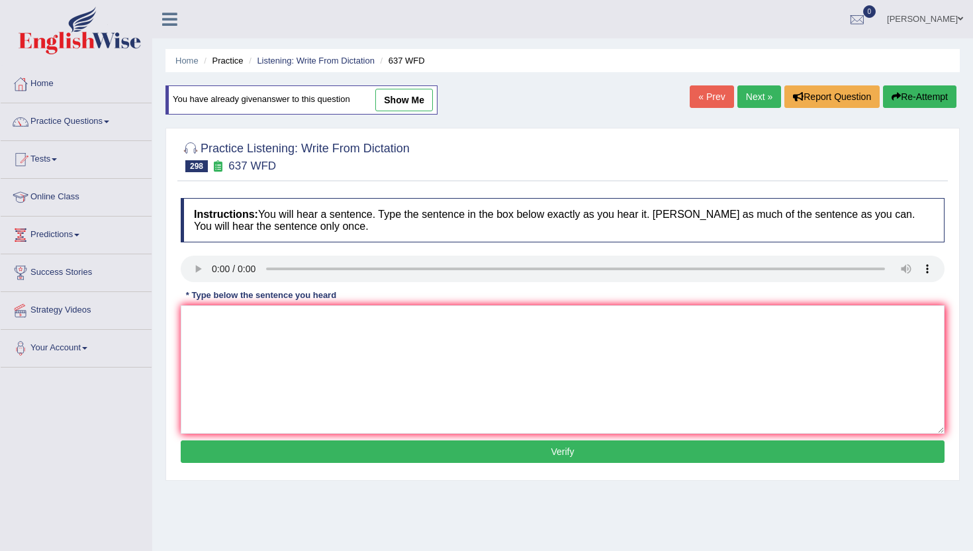
click at [257, 469] on div "Instructions: You will hear a sentence. Type the sentence in the box below exac…" at bounding box center [562, 332] width 771 height 282
click at [275, 412] on textarea at bounding box center [563, 369] width 764 height 128
type textarea "m"
click at [273, 466] on div "Instructions: You will hear a sentence. Type the sentence in the box below exac…" at bounding box center [562, 332] width 771 height 282
click at [277, 446] on button "Verify" at bounding box center [563, 451] width 764 height 23
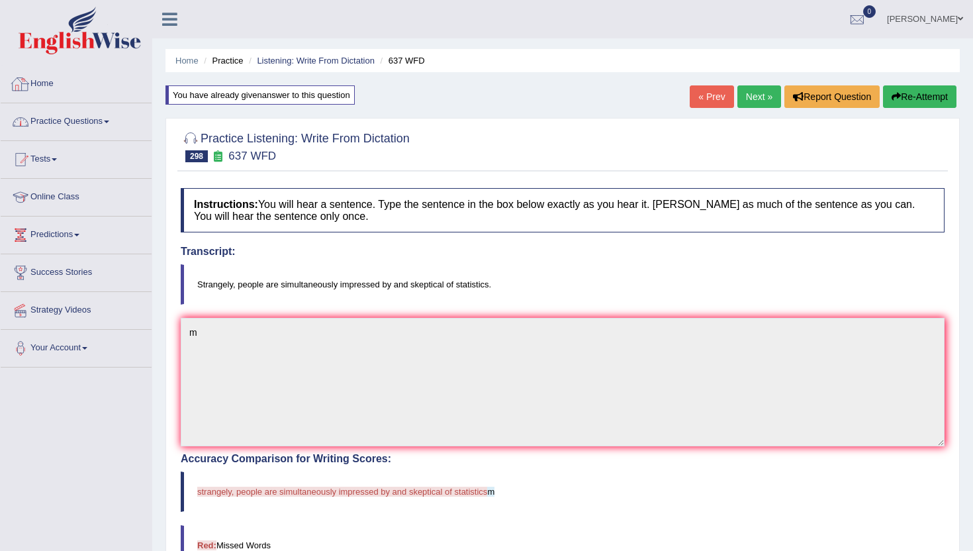
click at [58, 117] on link "Practice Questions" at bounding box center [76, 119] width 151 height 33
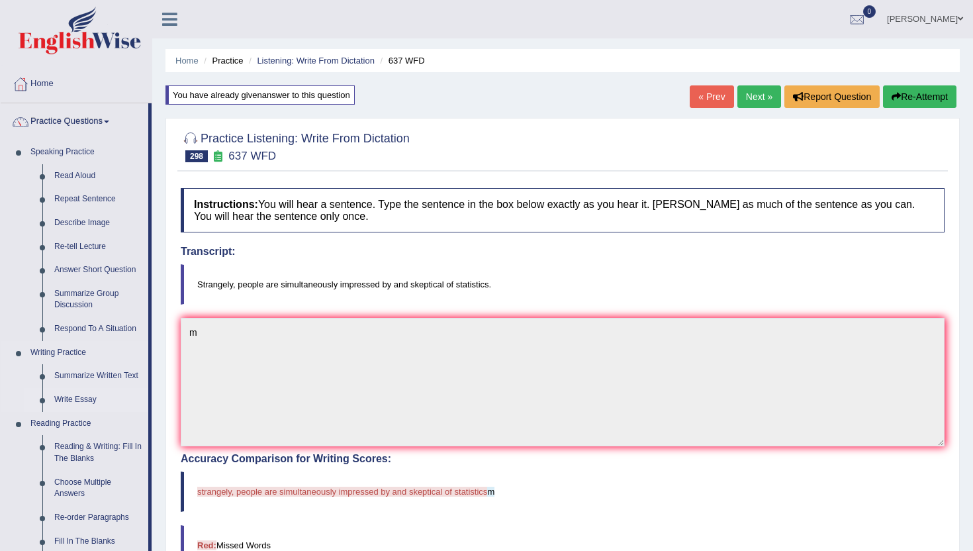
click at [79, 410] on link "Write Essay" at bounding box center [98, 400] width 100 height 24
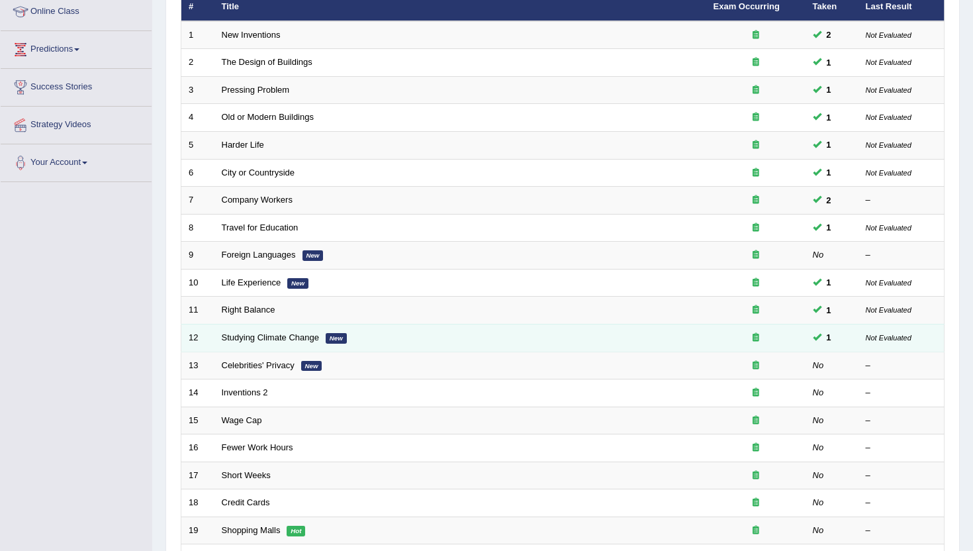
scroll to position [212, 0]
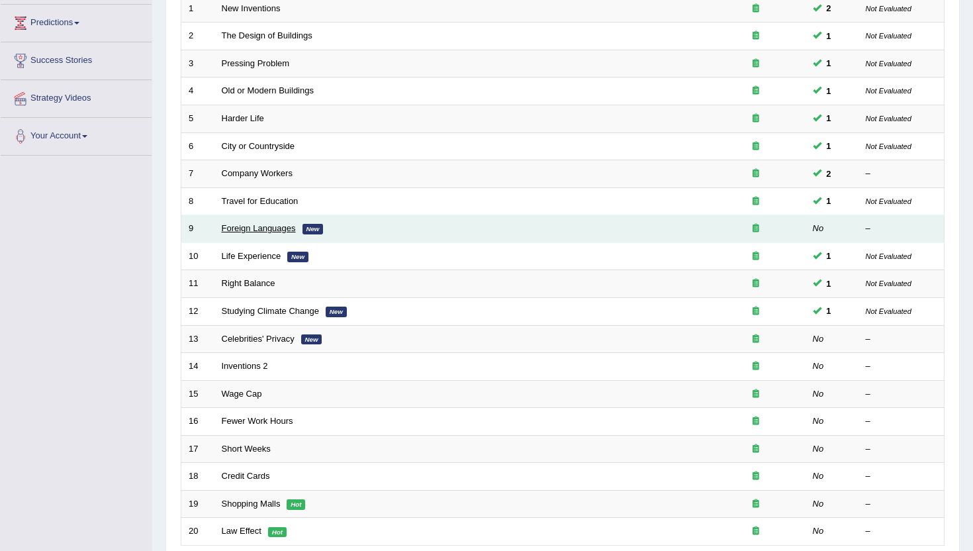
click at [267, 233] on link "Foreign Languages" at bounding box center [259, 228] width 74 height 10
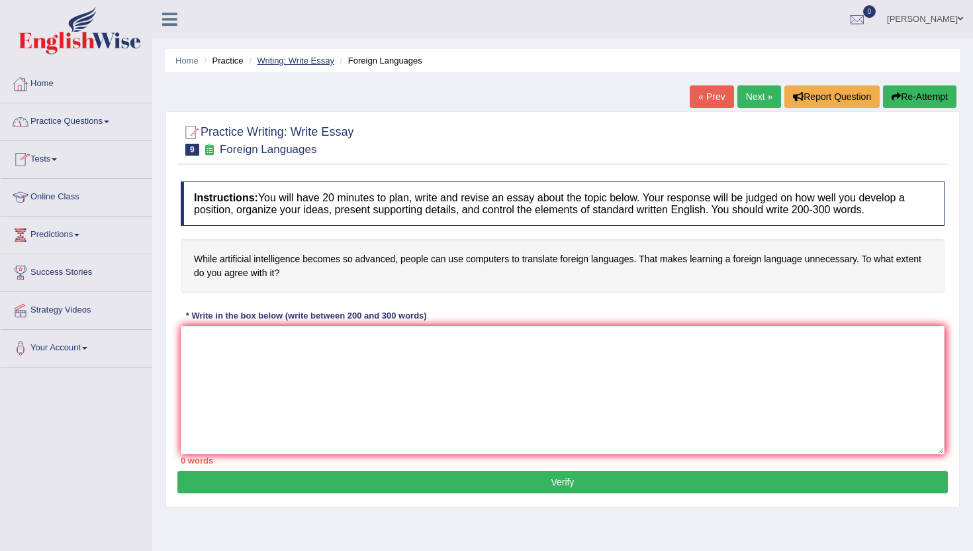
click at [290, 57] on link "Writing: Write Essay" at bounding box center [295, 61] width 77 height 10
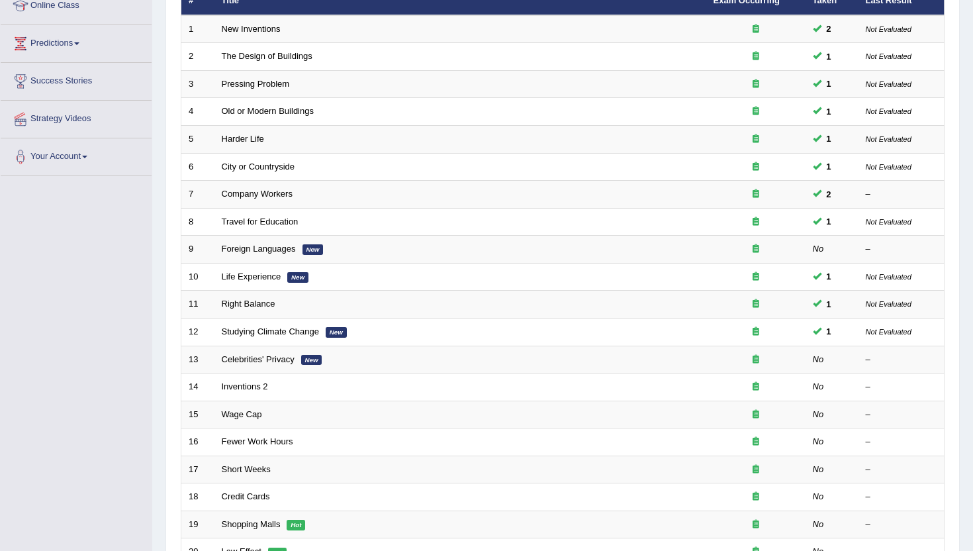
scroll to position [212, 0]
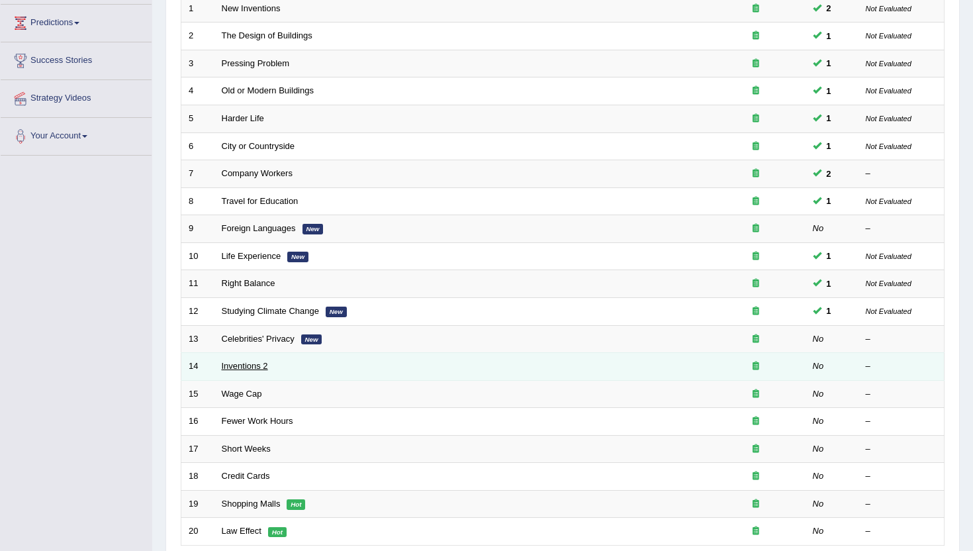
click at [252, 368] on link "Inventions 2" at bounding box center [245, 366] width 46 height 10
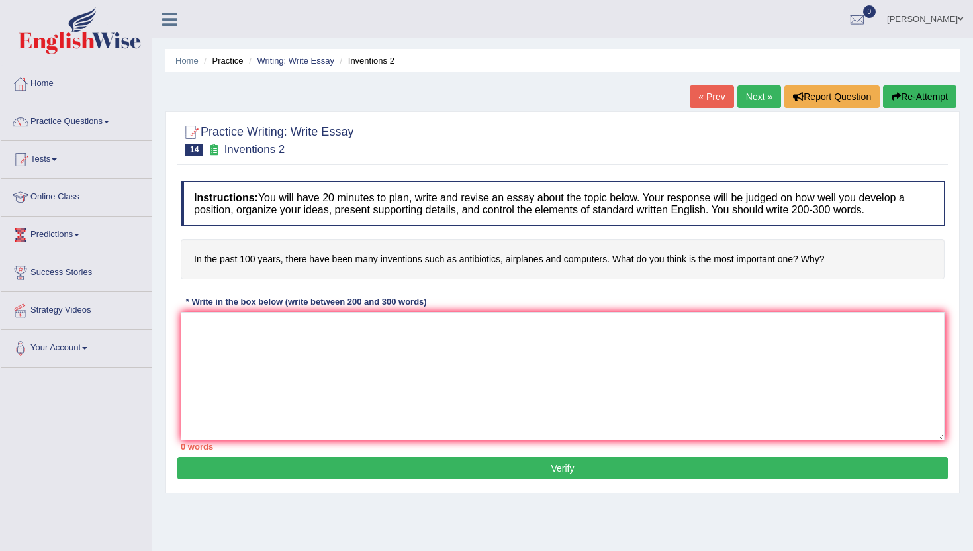
click at [278, 66] on li "Writing: Write Essay" at bounding box center [290, 60] width 89 height 13
click at [288, 59] on link "Writing: Write Essay" at bounding box center [295, 61] width 77 height 10
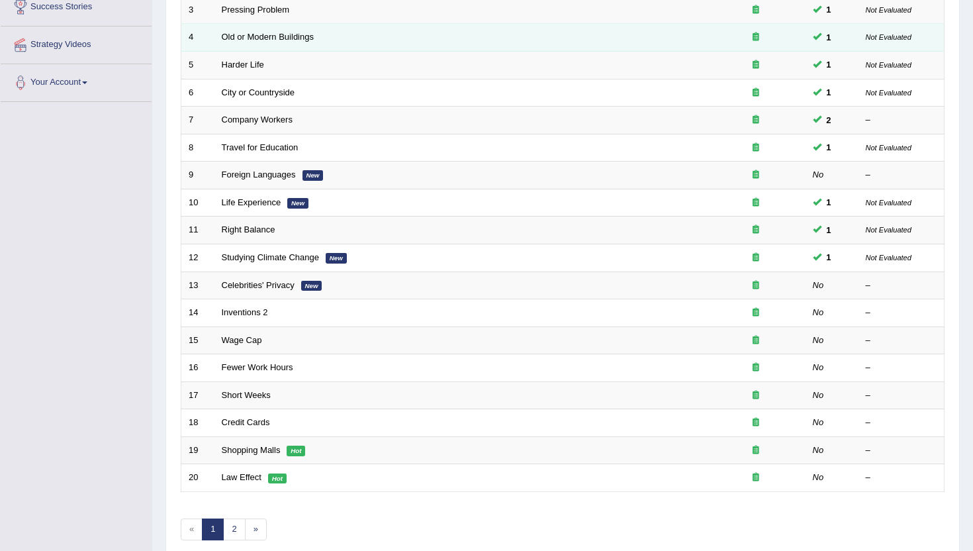
scroll to position [291, 0]
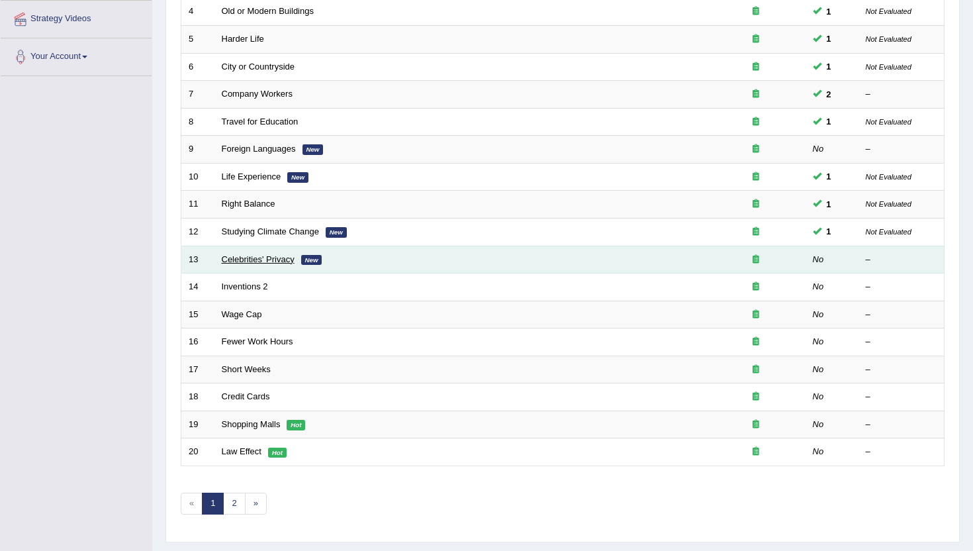
click at [253, 260] on link "Celebrities' Privacy" at bounding box center [258, 259] width 73 height 10
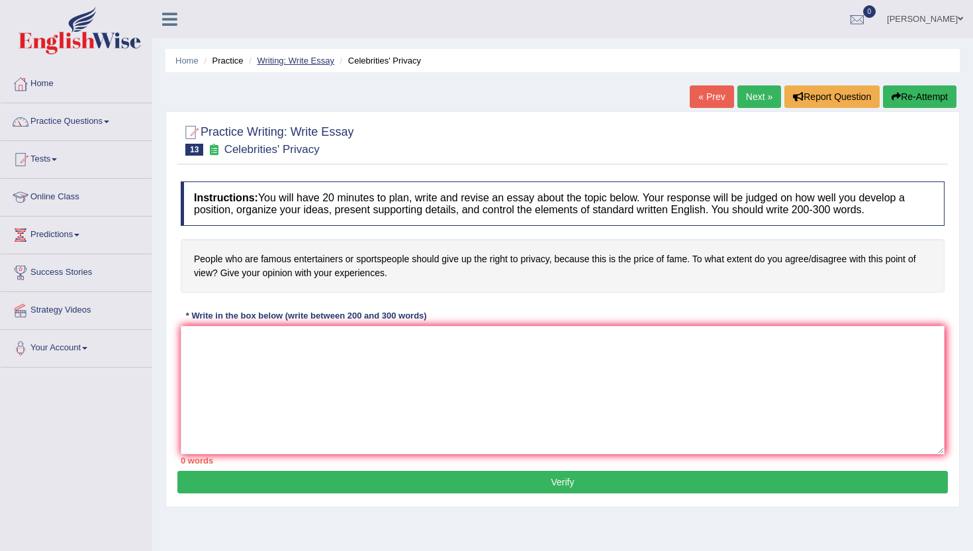
click at [297, 56] on link "Writing: Write Essay" at bounding box center [295, 61] width 77 height 10
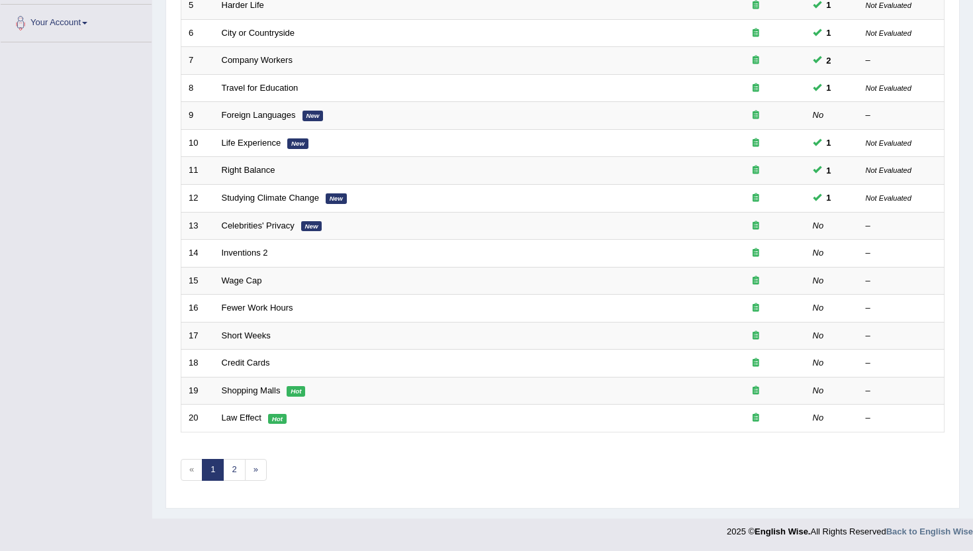
scroll to position [326, 0]
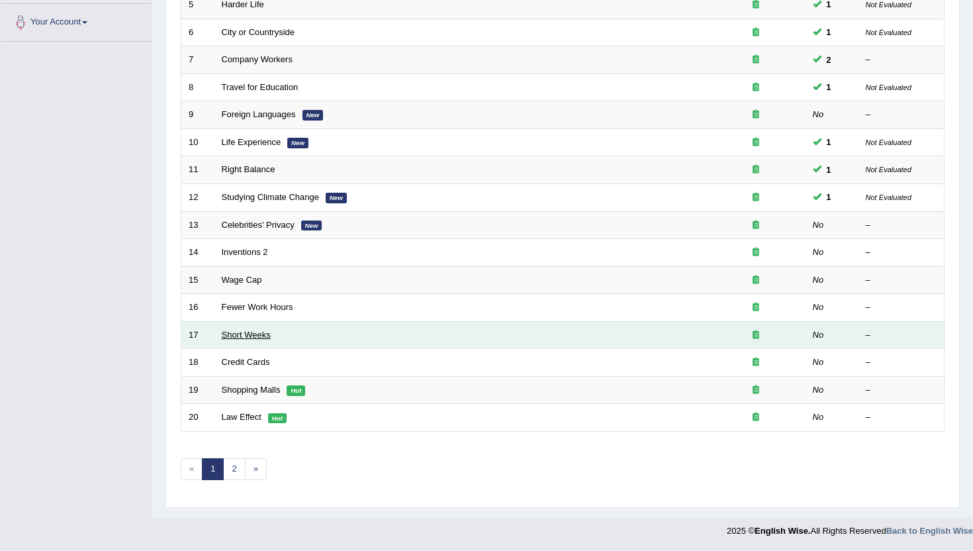
click at [251, 338] on link "Short Weeks" at bounding box center [246, 335] width 49 height 10
